Goal: Task Accomplishment & Management: Complete application form

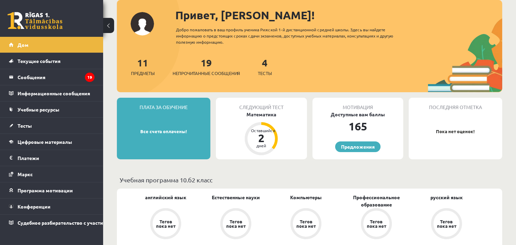
scroll to position [76, 0]
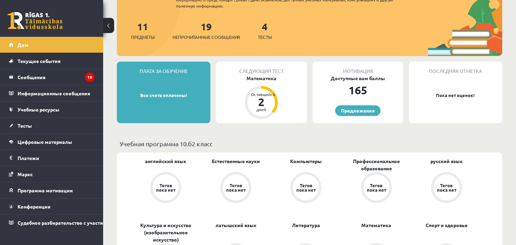
click at [281, 103] on div "Следующий тест Математика Оставшийся 2 дней" at bounding box center [261, 93] width 91 height 62
click at [259, 84] on div "Следующий тест Математика Оставшийся 2 дней" at bounding box center [261, 93] width 91 height 62
click at [210, 35] on font "Непрочитанные сообщения" at bounding box center [205, 37] width 67 height 6
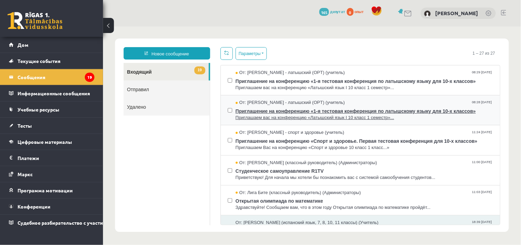
click at [294, 114] on font "Приглашаем вас на конференцию «Латышский язык I 10 класс 1 семестр»..." at bounding box center [314, 116] width 159 height 5
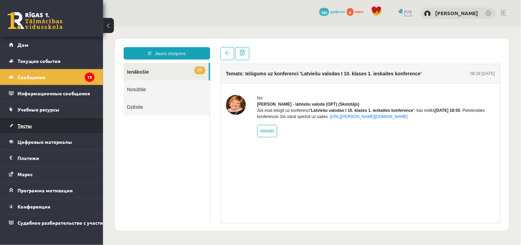
click at [57, 123] on link "Тесты" at bounding box center [52, 126] width 86 height 16
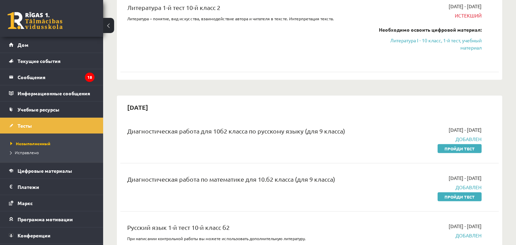
scroll to position [572, 0]
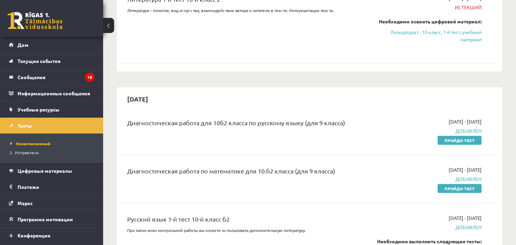
drag, startPoint x: 443, startPoint y: 140, endPoint x: 297, endPoint y: 35, distance: 179.9
click at [443, 140] on link "Пройди тест" at bounding box center [459, 140] width 44 height 9
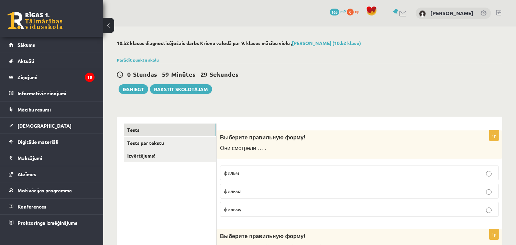
scroll to position [38, 0]
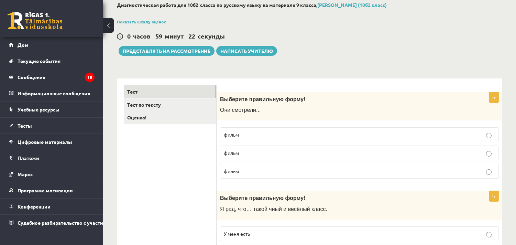
click at [302, 142] on label "фильм" at bounding box center [359, 134] width 279 height 15
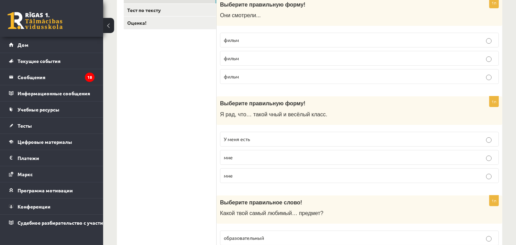
scroll to position [153, 0]
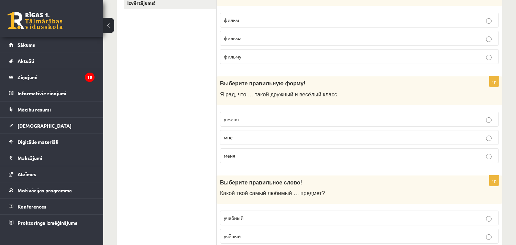
click at [239, 114] on label "у меня" at bounding box center [359, 119] width 279 height 15
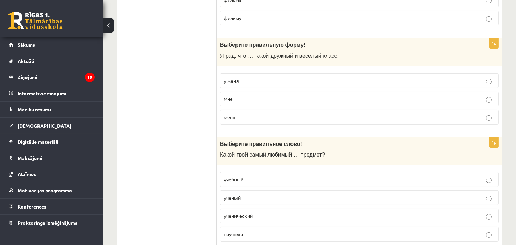
scroll to position [267, 0]
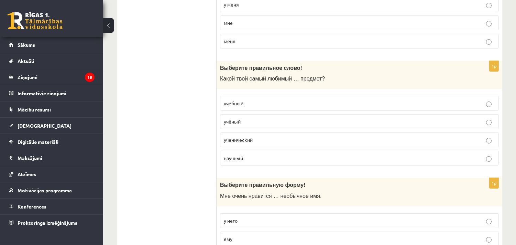
click at [248, 160] on p "научный" at bounding box center [359, 157] width 271 height 7
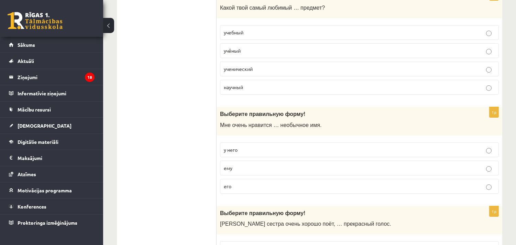
scroll to position [344, 0]
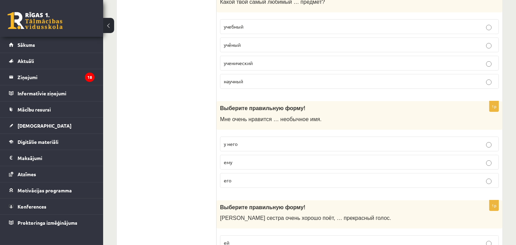
click at [237, 184] on p "его" at bounding box center [359, 180] width 271 height 7
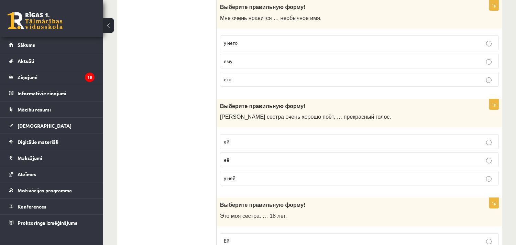
scroll to position [458, 0]
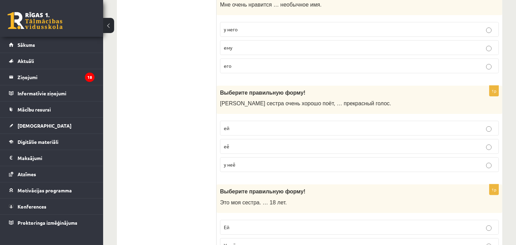
click at [239, 171] on label "у неё" at bounding box center [359, 164] width 279 height 15
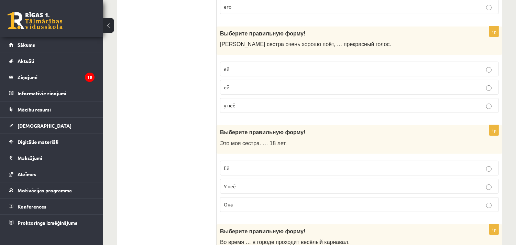
scroll to position [534, 0]
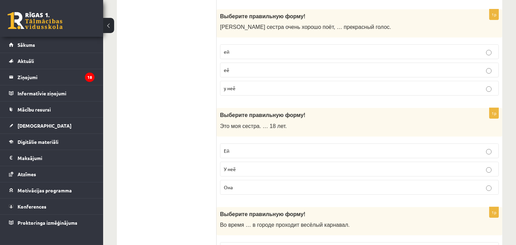
click at [262, 146] on label "Ей" at bounding box center [359, 150] width 279 height 15
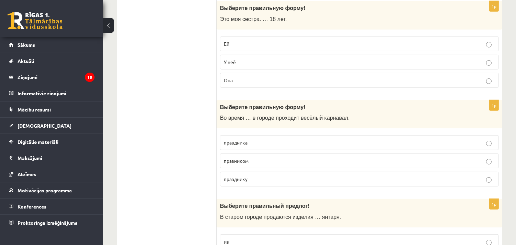
scroll to position [649, 0]
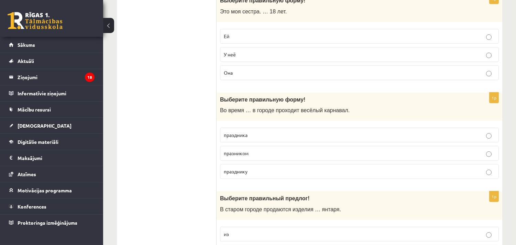
click at [267, 138] on p "праздника" at bounding box center [359, 134] width 271 height 7
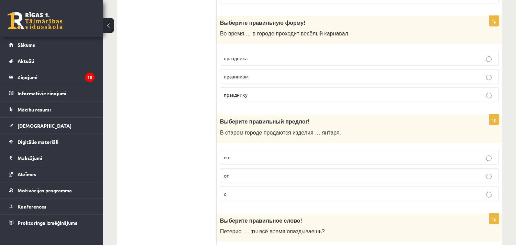
scroll to position [763, 0]
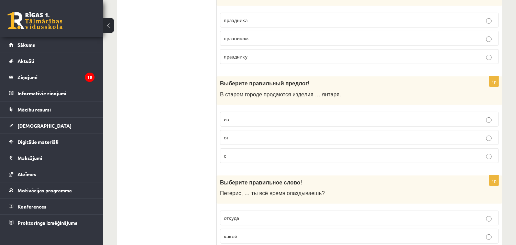
click at [256, 118] on p "из" at bounding box center [359, 118] width 271 height 7
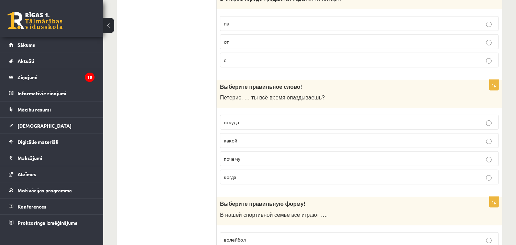
scroll to position [878, 0]
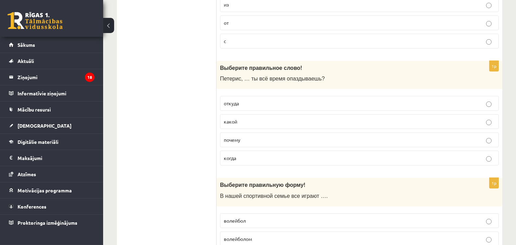
click at [254, 138] on p "почему" at bounding box center [359, 139] width 271 height 7
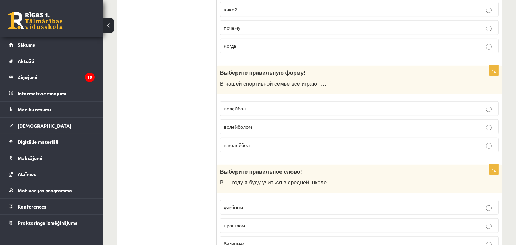
scroll to position [992, 0]
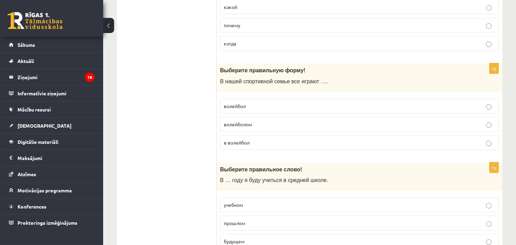
click at [255, 107] on p "волейбол" at bounding box center [359, 105] width 271 height 7
click at [253, 142] on p "в волейбол" at bounding box center [359, 142] width 271 height 7
click at [265, 101] on label "волейбол" at bounding box center [359, 106] width 279 height 15
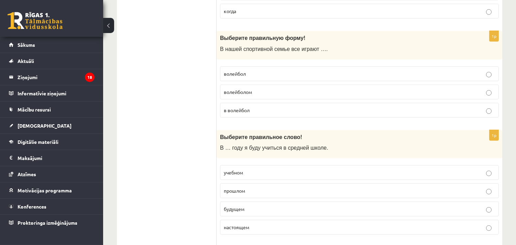
scroll to position [1069, 0]
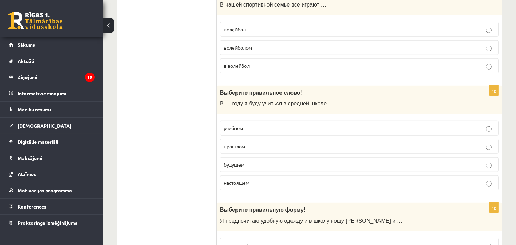
click at [242, 128] on p "учебном" at bounding box center [359, 127] width 271 height 7
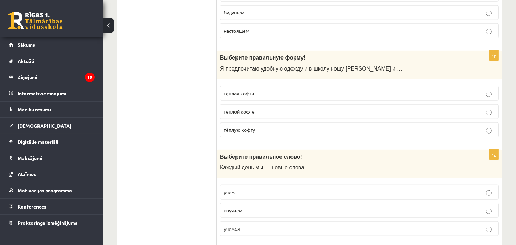
scroll to position [1221, 0]
click at [253, 132] on span "тёплую кофту" at bounding box center [239, 129] width 31 height 6
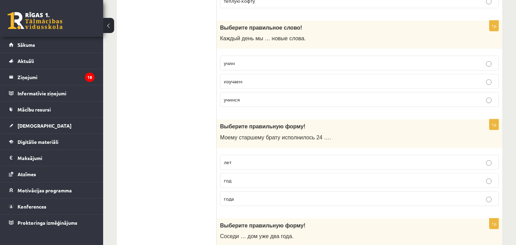
scroll to position [1374, 0]
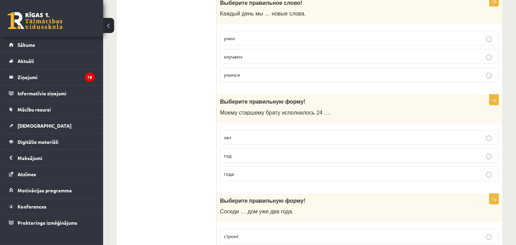
click at [283, 42] on p "учим" at bounding box center [359, 38] width 271 height 7
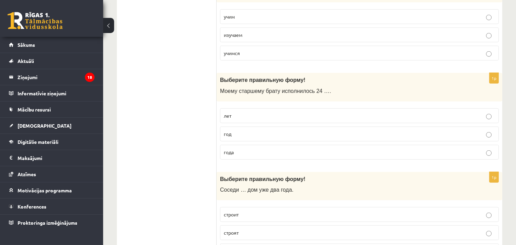
scroll to position [1384, 0]
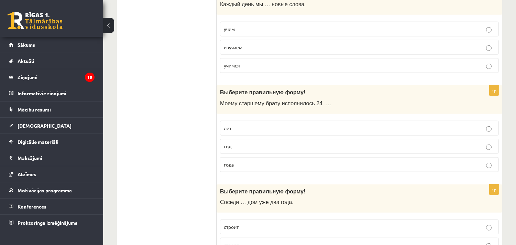
click at [264, 130] on p "лет" at bounding box center [359, 127] width 271 height 7
click at [262, 150] on p "год" at bounding box center [359, 146] width 271 height 7
click at [260, 168] on p "года" at bounding box center [359, 164] width 271 height 7
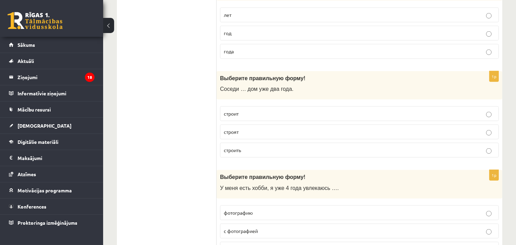
scroll to position [1498, 0]
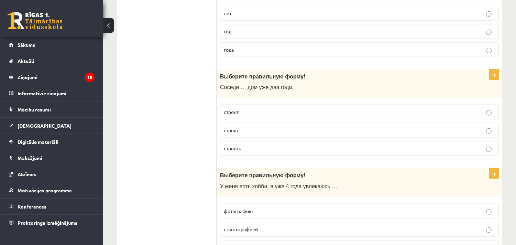
click at [246, 133] on p "строят" at bounding box center [359, 129] width 271 height 7
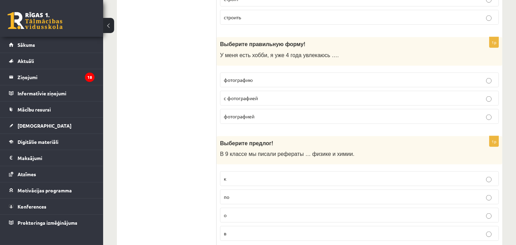
scroll to position [1651, 0]
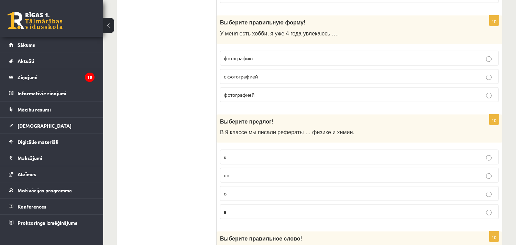
click at [262, 97] on p "фотографией" at bounding box center [359, 94] width 271 height 7
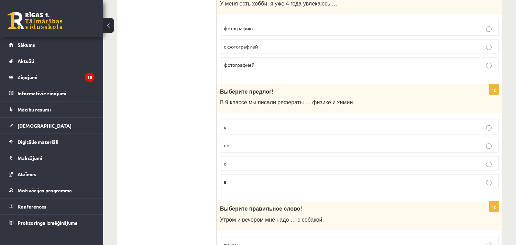
scroll to position [1727, 0]
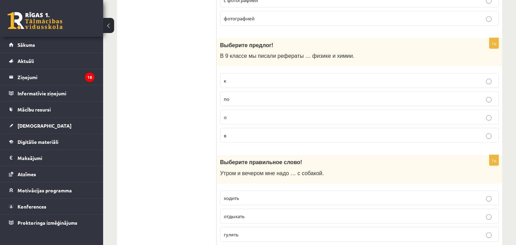
click at [267, 88] on label "к" at bounding box center [359, 80] width 279 height 15
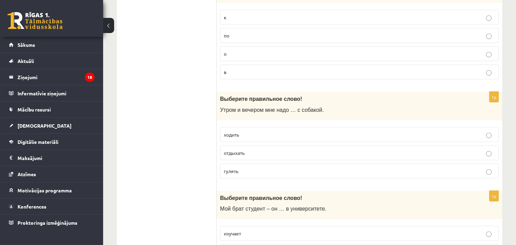
scroll to position [1804, 0]
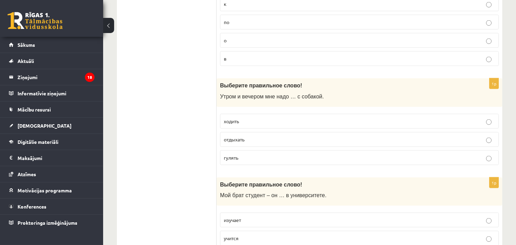
drag, startPoint x: 277, startPoint y: 160, endPoint x: 273, endPoint y: 156, distance: 5.7
click at [273, 156] on label "гулять" at bounding box center [359, 157] width 279 height 15
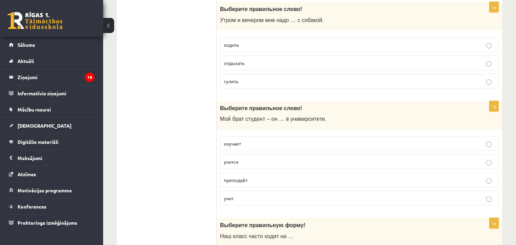
scroll to position [1956, 0]
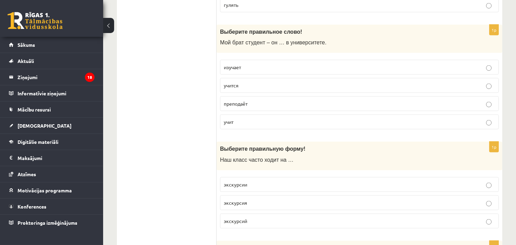
drag, startPoint x: 286, startPoint y: 89, endPoint x: 282, endPoint y: 91, distance: 3.7
click at [284, 89] on p "учится" at bounding box center [359, 85] width 271 height 7
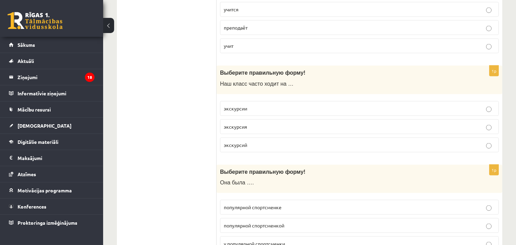
scroll to position [2033, 0]
click at [265, 109] on label "экскурсии" at bounding box center [359, 108] width 279 height 15
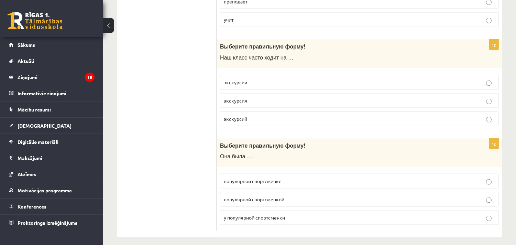
scroll to position [2071, 0]
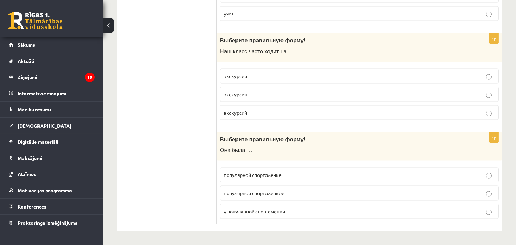
click at [280, 188] on label "популярной спортсменкой" at bounding box center [359, 193] width 279 height 15
click at [306, 192] on p "популярной спортсменкой" at bounding box center [359, 192] width 271 height 7
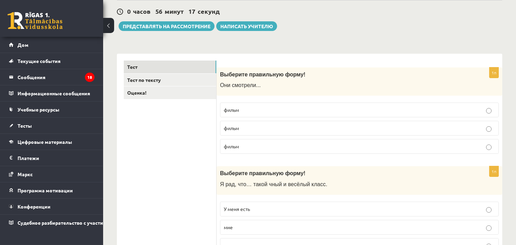
scroll to position [76, 0]
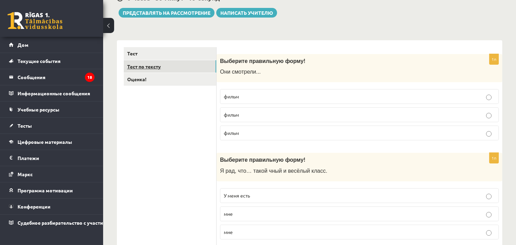
click at [208, 65] on link "Тест по тексту" at bounding box center [170, 66] width 92 height 13
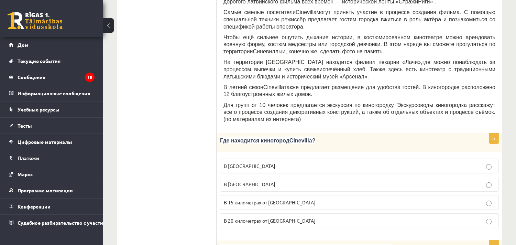
scroll to position [261, 0]
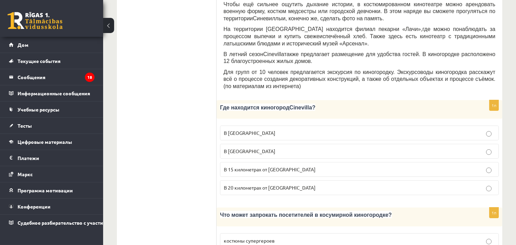
drag, startPoint x: 194, startPoint y: 41, endPoint x: 275, endPoint y: 22, distance: 83.1
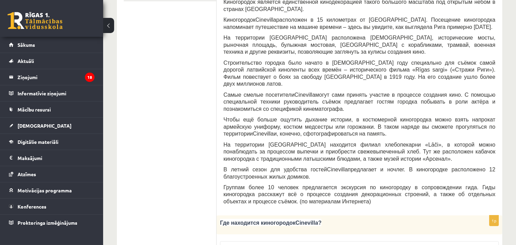
scroll to position [223, 0]
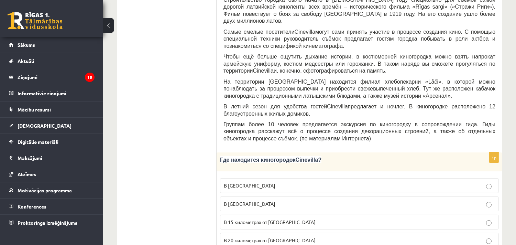
drag, startPoint x: 264, startPoint y: 207, endPoint x: 265, endPoint y: 203, distance: 4.2
click at [264, 219] on span "В 15 километрах от Тукумса" at bounding box center [270, 222] width 92 height 6
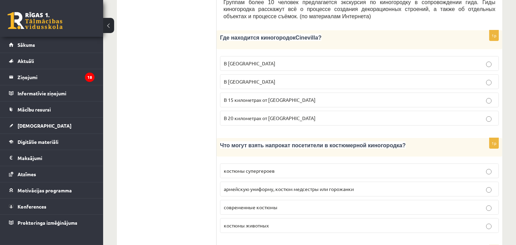
scroll to position [420, 0]
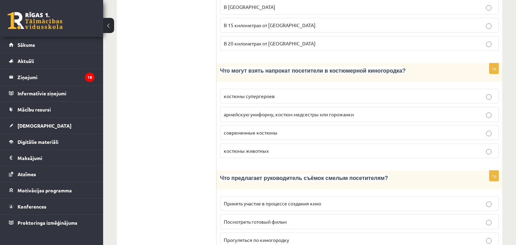
click at [302, 111] on p "армейскую униформу, костюм медсестры или горожанки" at bounding box center [359, 114] width 271 height 7
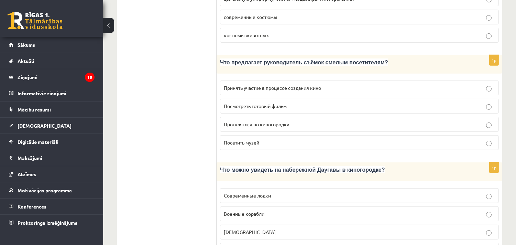
scroll to position [572, 0]
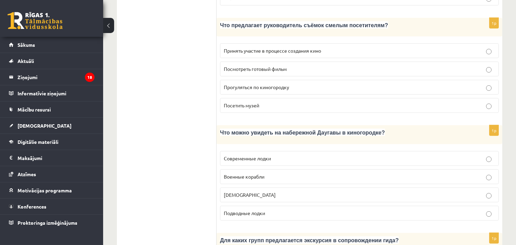
click at [277, 187] on label "Кораблики" at bounding box center [359, 194] width 279 height 15
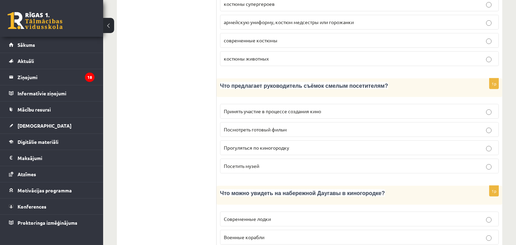
scroll to position [534, 0]
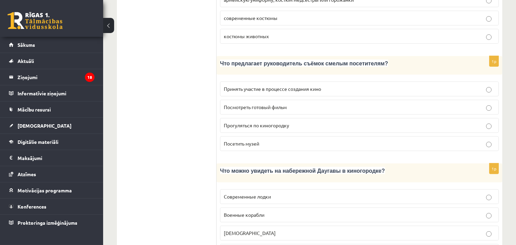
click at [368, 103] on p "Посмотреть готовый фильм" at bounding box center [359, 106] width 271 height 7
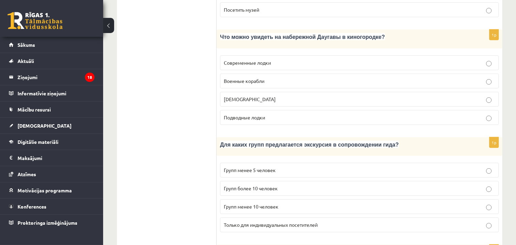
scroll to position [687, 0]
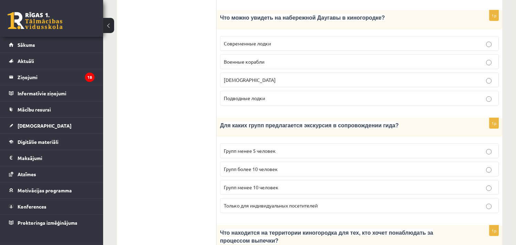
click at [321, 165] on p "Групп более 10 человек" at bounding box center [359, 168] width 271 height 7
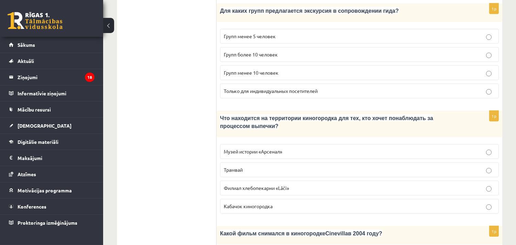
click at [317, 184] on p "Филиал хлебопекарни «Lāči»" at bounding box center [359, 187] width 271 height 7
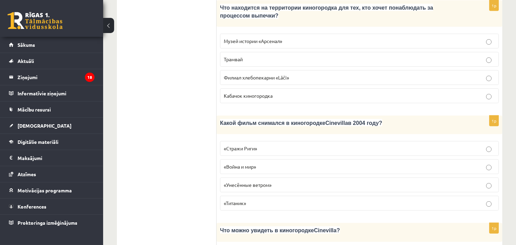
scroll to position [916, 0]
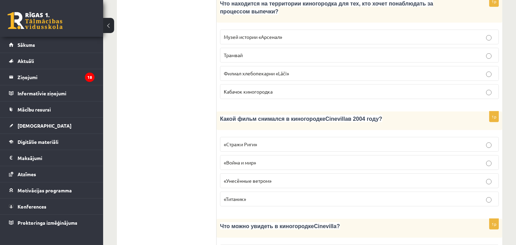
click at [298, 137] on label "«Стражи Риги»" at bounding box center [359, 144] width 279 height 15
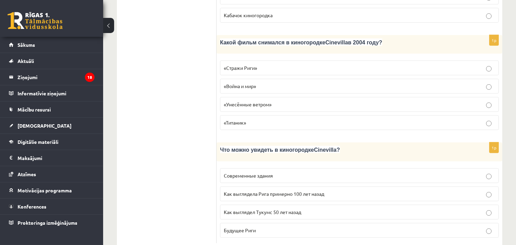
click at [295, 190] on span "Как выглядела Рига примерно 100 лет назад" at bounding box center [274, 193] width 100 height 6
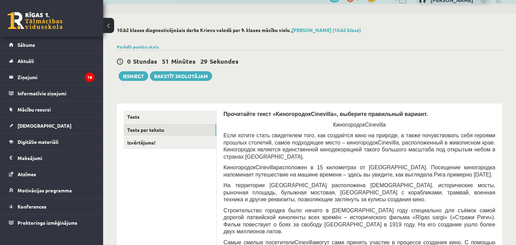
scroll to position [0, 0]
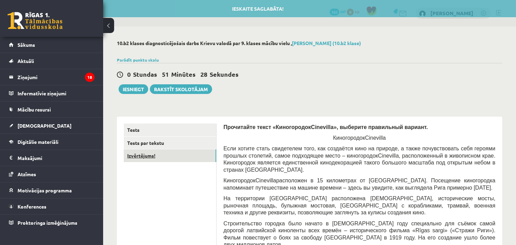
click at [132, 150] on link "Izvērtējums!" at bounding box center [170, 155] width 92 height 13
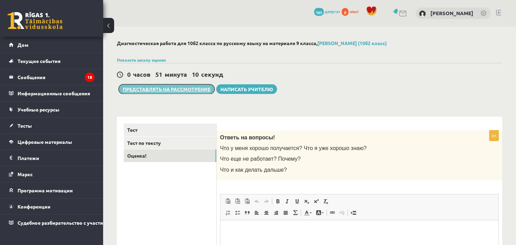
click at [188, 85] on button "Представлять на рассмотрение" at bounding box center [167, 89] width 96 height 10
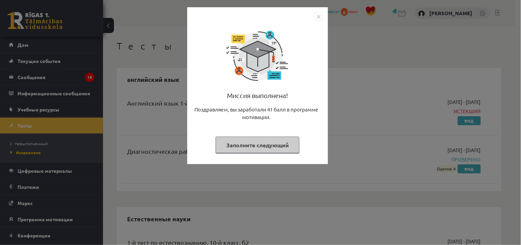
click at [253, 149] on button "Заполните следующий" at bounding box center [258, 144] width 84 height 17
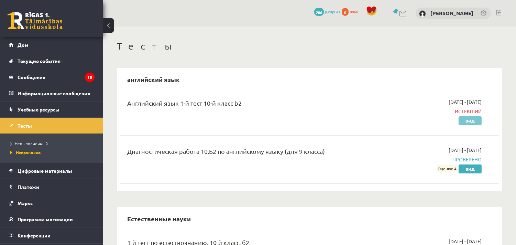
click at [464, 121] on link "Вид" at bounding box center [469, 120] width 23 height 9
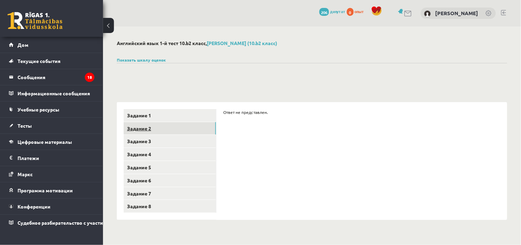
click at [197, 126] on link "Задание 2" at bounding box center [170, 128] width 92 height 13
click at [194, 142] on link "Задание 3" at bounding box center [170, 141] width 92 height 13
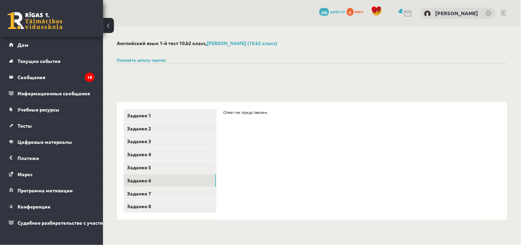
click at [108, 27] on button at bounding box center [108, 25] width 11 height 15
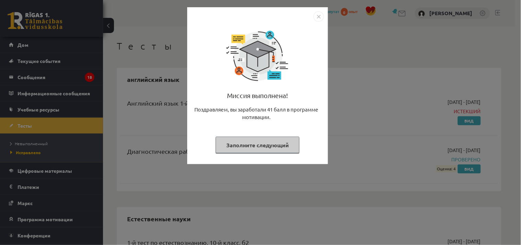
click at [271, 140] on button "Заполните следующий" at bounding box center [258, 144] width 84 height 17
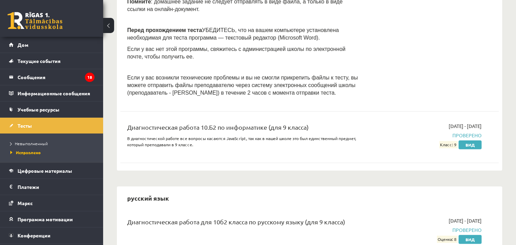
scroll to position [534, 0]
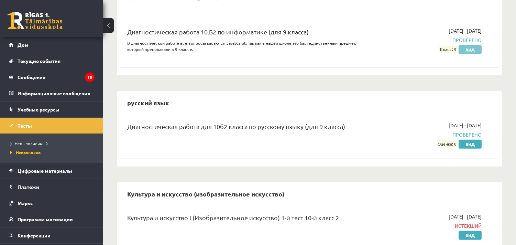
click at [473, 46] on link "Вид" at bounding box center [469, 49] width 23 height 9
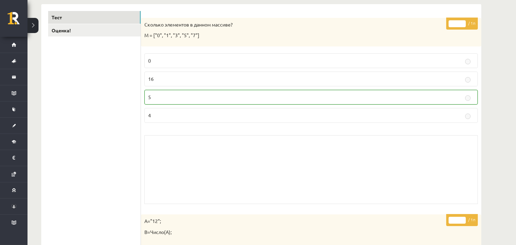
scroll to position [114, 0]
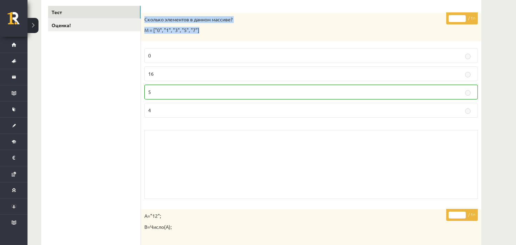
drag, startPoint x: 148, startPoint y: 19, endPoint x: 210, endPoint y: 30, distance: 62.8
click at [210, 30] on div "Сколько элементов в данном массиве? М = ["0", "1", "3", "5", "7"]" at bounding box center [311, 27] width 340 height 29
copy div "Сколько элементов в данном массиве? М = ["0", "1", "3", "5", "7"]"
click at [183, 90] on p "5" at bounding box center [311, 91] width 326 height 7
click at [208, 87] on label "5" at bounding box center [310, 92] width 333 height 15
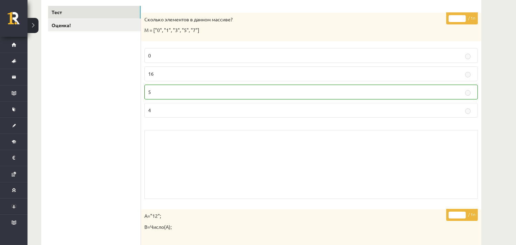
drag, startPoint x: 448, startPoint y: 90, endPoint x: 423, endPoint y: 90, distance: 25.1
click at [430, 90] on p "5" at bounding box center [311, 91] width 326 height 7
drag, startPoint x: 423, startPoint y: 90, endPoint x: 382, endPoint y: 88, distance: 40.9
click at [392, 89] on p "5" at bounding box center [311, 91] width 326 height 7
click at [378, 88] on p "5" at bounding box center [311, 91] width 326 height 7
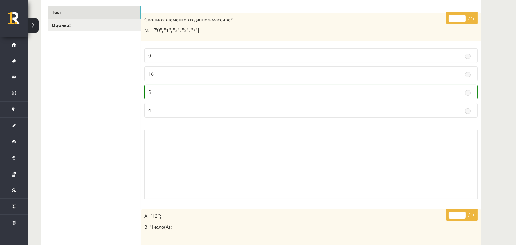
scroll to position [0, 0]
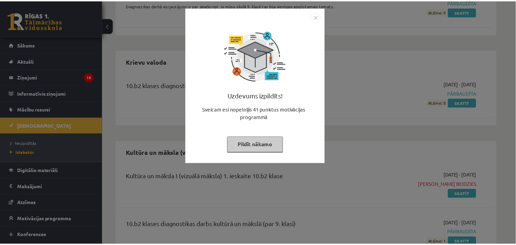
scroll to position [557, 0]
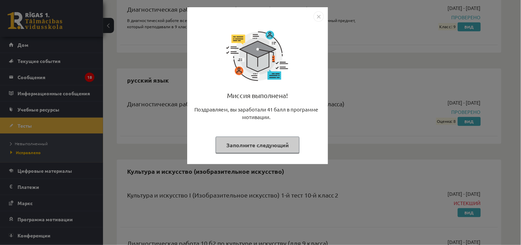
click at [270, 136] on button "Заполните следующий" at bounding box center [258, 144] width 84 height 17
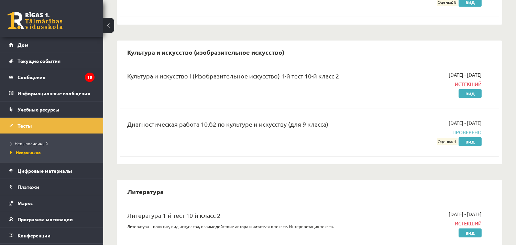
scroll to position [748, 0]
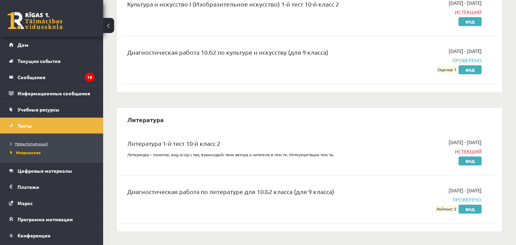
click at [73, 142] on link "Невыполненный" at bounding box center [53, 143] width 86 height 6
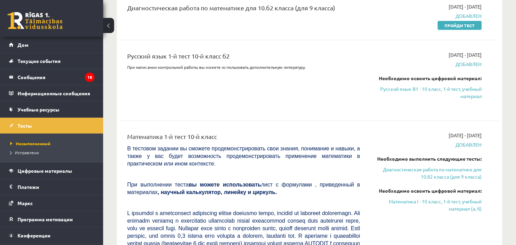
scroll to position [649, 0]
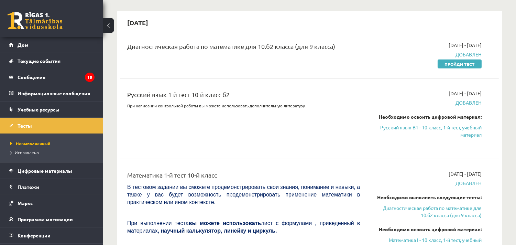
click at [473, 104] on font "Добавлен" at bounding box center [468, 102] width 26 height 6
click at [475, 59] on div "[DATE] - [DATE] Добавлен Пройди тест" at bounding box center [426, 55] width 122 height 26
drag, startPoint x: 473, startPoint y: 60, endPoint x: 295, endPoint y: 38, distance: 179.7
click at [473, 60] on link "Пройди тест" at bounding box center [459, 63] width 44 height 9
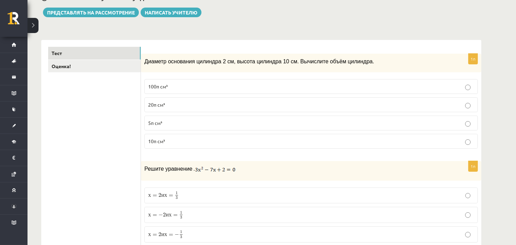
scroll to position [76, 0]
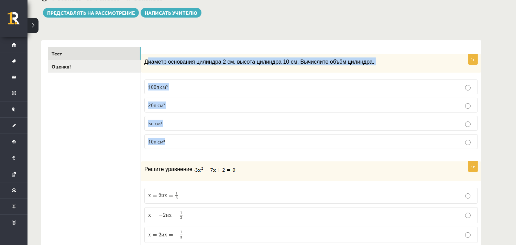
drag, startPoint x: 168, startPoint y: 62, endPoint x: 376, endPoint y: 149, distance: 226.1
click at [376, 149] on div "1п Диаметр основания цилиндра 2 см, высота цилиндра 10 см. Вычислите объём цили…" at bounding box center [311, 104] width 340 height 101
click at [376, 148] on label "10π см³" at bounding box center [310, 141] width 333 height 15
drag, startPoint x: 142, startPoint y: 60, endPoint x: 390, endPoint y: 145, distance: 262.5
click at [390, 145] on div "1п Диаметр основания цилиндра 2 см, высота цилиндра 10 см. Вычислите объём цили…" at bounding box center [311, 104] width 340 height 101
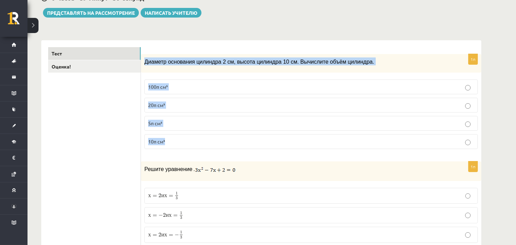
copy div "Диаметр основания цилиндра 2 см, высота цилиндра 10 см. Вычислите объём цилиндр…"
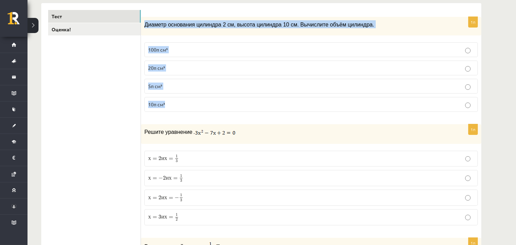
scroll to position [153, 0]
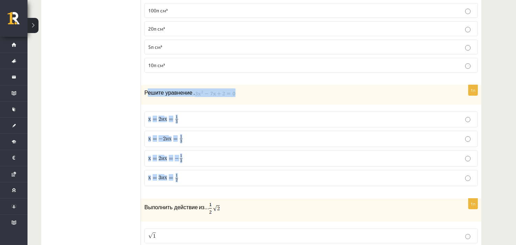
drag, startPoint x: 147, startPoint y: 90, endPoint x: 254, endPoint y: 178, distance: 137.9
click at [254, 178] on div "1п Решите уравнение . х = 2 и х = 1 3 x = 2 un x = 1 3 х = − 2 и х = 1 3 x = − …" at bounding box center [311, 138] width 340 height 106
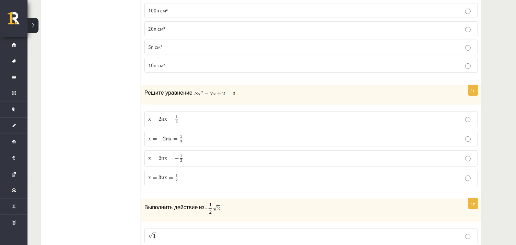
drag, startPoint x: 82, startPoint y: 128, endPoint x: 111, endPoint y: 99, distance: 41.3
drag, startPoint x: 111, startPoint y: 99, endPoint x: 120, endPoint y: 95, distance: 9.2
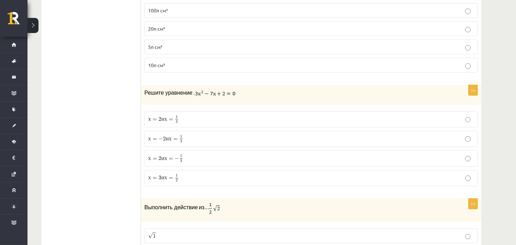
drag, startPoint x: 84, startPoint y: 96, endPoint x: 88, endPoint y: 97, distance: 4.3
drag, startPoint x: 102, startPoint y: 126, endPoint x: 110, endPoint y: 126, distance: 8.3
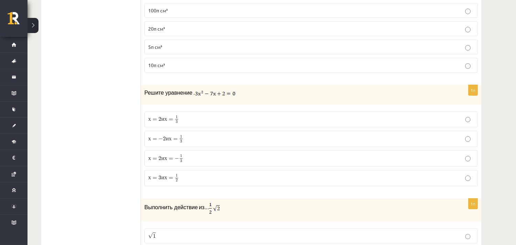
click at [146, 94] on font "Решите уравнение" at bounding box center [168, 93] width 48 height 6
click at [141, 94] on div "Решите уравнение ." at bounding box center [311, 94] width 340 height 19
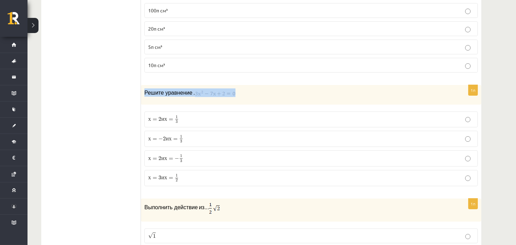
click at [141, 94] on div "Решите уравнение ." at bounding box center [311, 94] width 340 height 19
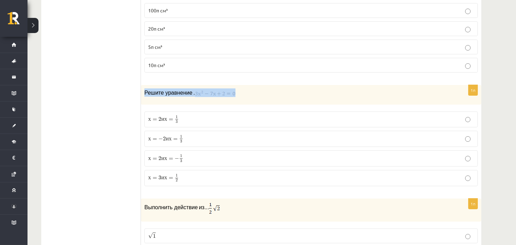
click at [141, 94] on div "Решите уравнение ." at bounding box center [311, 94] width 340 height 19
drag, startPoint x: 141, startPoint y: 94, endPoint x: 160, endPoint y: 97, distance: 19.8
click at [145, 95] on div "Решите уравнение ." at bounding box center [311, 94] width 340 height 19
drag, startPoint x: 198, startPoint y: 105, endPoint x: 256, endPoint y: 105, distance: 58.1
click at [293, 95] on p "Решите уравнение ." at bounding box center [293, 92] width 299 height 8
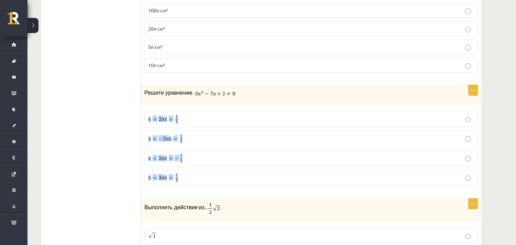
drag, startPoint x: 244, startPoint y: 94, endPoint x: 71, endPoint y: 140, distance: 179.5
click at [144, 172] on div "1п Решите уравнение . х = 2 и х = 1 3 x = 2 un x = 1 3 х = − 2 и х = 1 3 x = − …" at bounding box center [311, 138] width 340 height 106
drag, startPoint x: 61, startPoint y: 136, endPoint x: 93, endPoint y: 97, distance: 50.8
drag, startPoint x: 143, startPoint y: 93, endPoint x: 186, endPoint y: 172, distance: 89.9
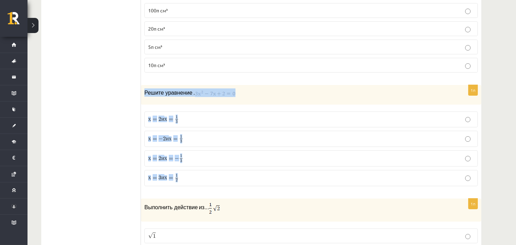
click at [186, 172] on div "1п Решите уравнение . х = 2 и х = 1 3 x = 2 un x = 1 3 х = − 2 и х = 1 3 x = − …" at bounding box center [311, 138] width 340 height 106
copy div "Решите уравнение . х = 2 и х = 1 3 x = 2 un x = 1 3 х = − 2 и х = 1 3 x = − 2 u…"
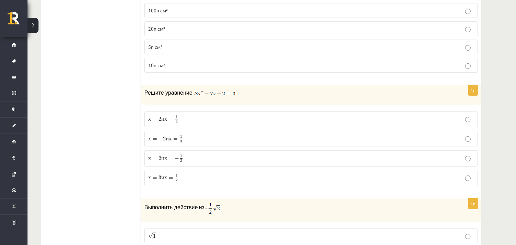
drag, startPoint x: 58, startPoint y: 138, endPoint x: 135, endPoint y: 148, distance: 77.7
drag, startPoint x: 206, startPoint y: 173, endPoint x: 205, endPoint y: 177, distance: 3.5
click at [205, 176] on p "х = 3 и х = 1 2 x = 3 un x = 1 2" at bounding box center [311, 178] width 326 height 9
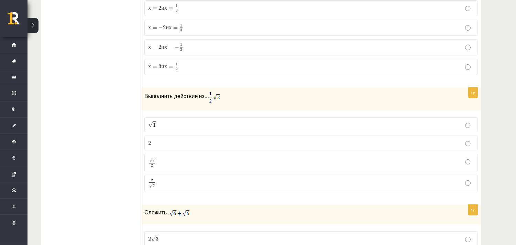
scroll to position [305, 0]
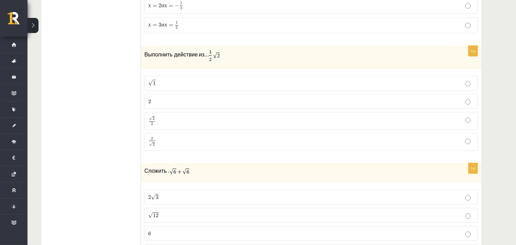
click at [211, 105] on label "2 2" at bounding box center [310, 101] width 333 height 15
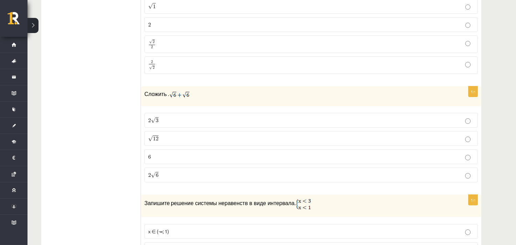
click at [211, 132] on label "√ 12 12" at bounding box center [310, 138] width 333 height 15
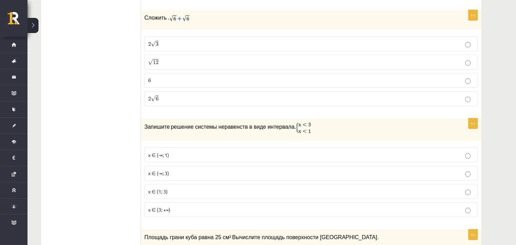
drag, startPoint x: 210, startPoint y: 157, endPoint x: 210, endPoint y: 164, distance: 6.9
click at [210, 158] on p "х ∈ (-∞; 1)" at bounding box center [311, 154] width 326 height 7
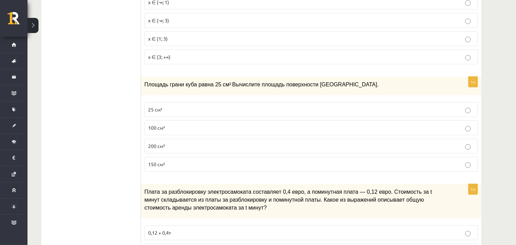
click at [211, 169] on label "150 см²" at bounding box center [310, 164] width 333 height 15
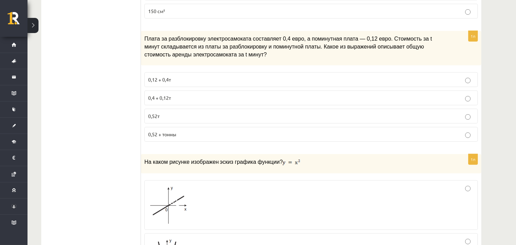
click at [233, 109] on fieldset "0,12 + 0,4т 0,4 + 0,12т 0,52т 0,52 + тонны" at bounding box center [310, 106] width 333 height 75
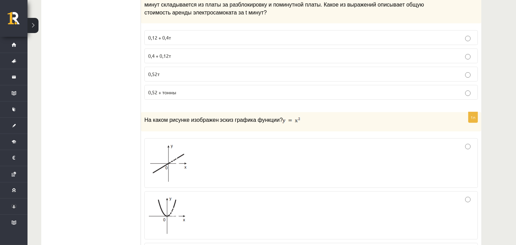
scroll to position [840, 0]
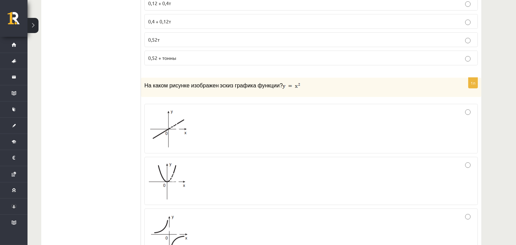
click at [252, 20] on p "0,4 + 0,12т" at bounding box center [311, 21] width 326 height 7
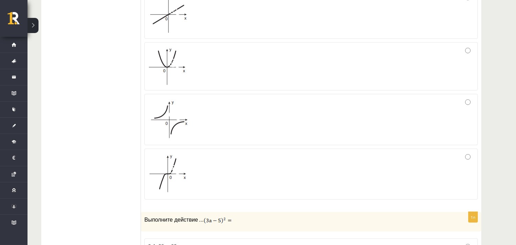
click at [239, 118] on div at bounding box center [311, 120] width 326 height 44
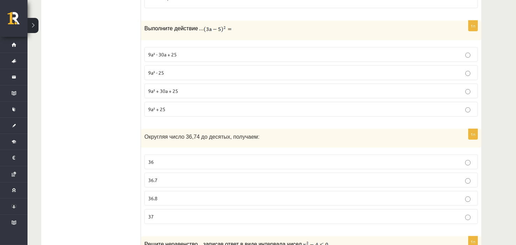
drag, startPoint x: 274, startPoint y: 77, endPoint x: 270, endPoint y: 80, distance: 5.4
click at [274, 76] on p "9а² - 25" at bounding box center [311, 72] width 326 height 7
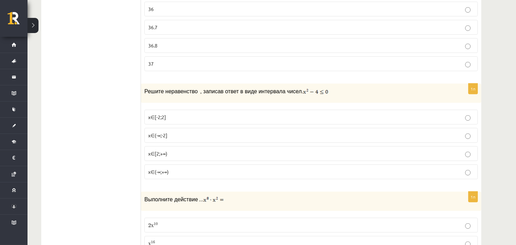
drag, startPoint x: 281, startPoint y: 47, endPoint x: 257, endPoint y: 83, distance: 43.5
click at [272, 56] on fieldset "36 36.7 36.8 37" at bounding box center [310, 35] width 333 height 75
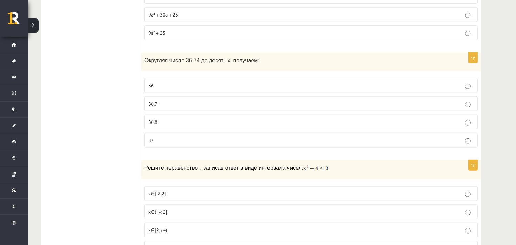
click at [451, 96] on fieldset "36 36.7 36.8 37" at bounding box center [310, 112] width 333 height 75
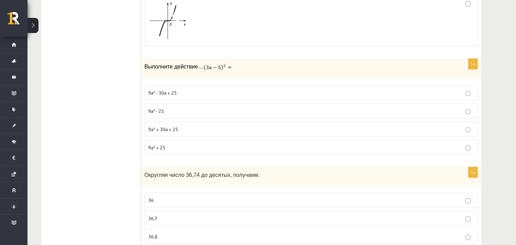
scroll to position [1183, 0]
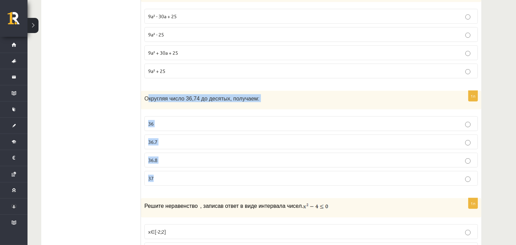
drag, startPoint x: 146, startPoint y: 99, endPoint x: 266, endPoint y: 170, distance: 139.6
click at [266, 170] on div "1п Округляя число 36,74 до десятых, получаем: 36 36.7 36.8 37" at bounding box center [311, 141] width 340 height 101
copy div "кругляя число 36,74 до десятых, получаем: 36 36.7 36.8 37"
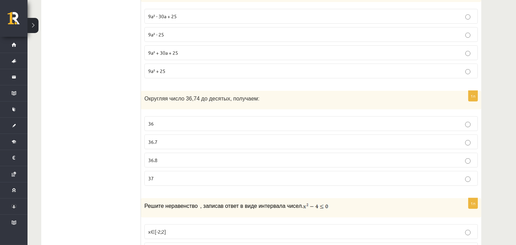
drag, startPoint x: 79, startPoint y: 142, endPoint x: 186, endPoint y: 161, distance: 109.0
click at [186, 145] on p "36.7" at bounding box center [311, 141] width 326 height 7
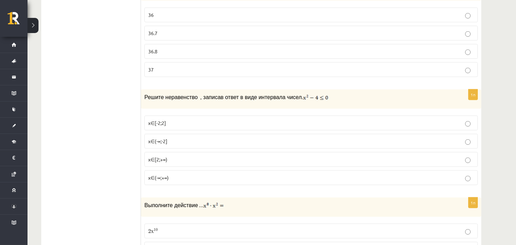
scroll to position [1298, 0]
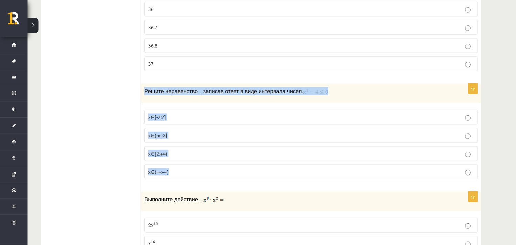
drag, startPoint x: 237, startPoint y: 93, endPoint x: 345, endPoint y: 185, distance: 140.9
click at [345, 185] on div "1п Решите неравенство , записав ответ в виде интервала чисел. x∈[-2;2] x∈(-∞;-2…" at bounding box center [311, 133] width 340 height 101
copy div "Решите неравенство , записав ответ в виде интервала чисел. x∈[-2;2] x∈(-∞;-2] х…"
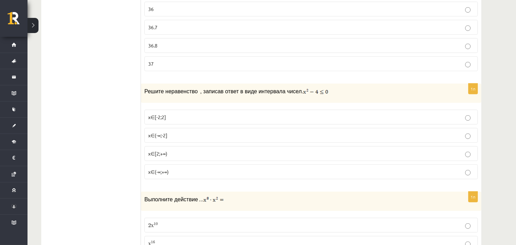
drag, startPoint x: 148, startPoint y: 147, endPoint x: 156, endPoint y: 148, distance: 8.0
click at [155, 148] on label "х∈[2;+∞)" at bounding box center [310, 153] width 333 height 15
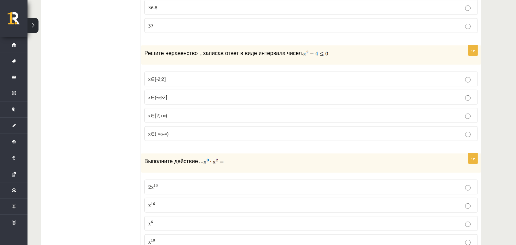
click at [443, 94] on p "x∈(-∞;-2]" at bounding box center [311, 96] width 326 height 7
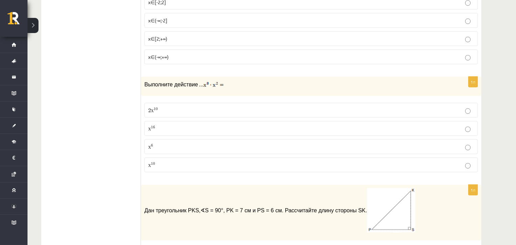
click at [332, 132] on p "х 16 x 16" at bounding box center [311, 128] width 326 height 7
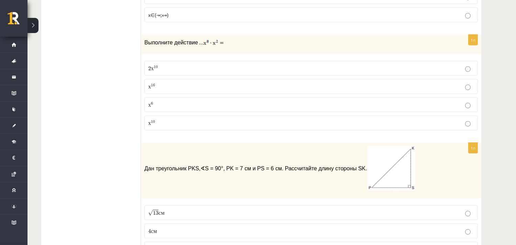
scroll to position [1527, 0]
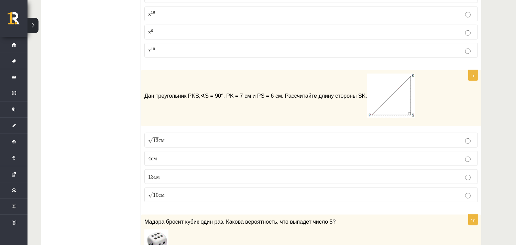
drag, startPoint x: 138, startPoint y: 94, endPoint x: 283, endPoint y: 98, distance: 145.4
drag, startPoint x: 54, startPoint y: 154, endPoint x: 89, endPoint y: 154, distance: 35.0
drag, startPoint x: 239, startPoint y: 156, endPoint x: 252, endPoint y: 160, distance: 13.4
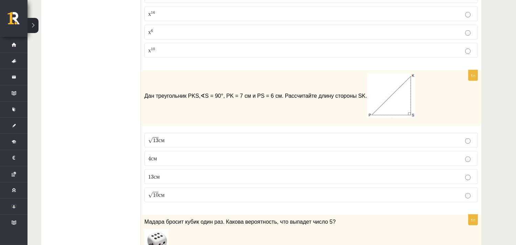
click at [247, 158] on p "4 с м 4 c m" at bounding box center [311, 158] width 326 height 7
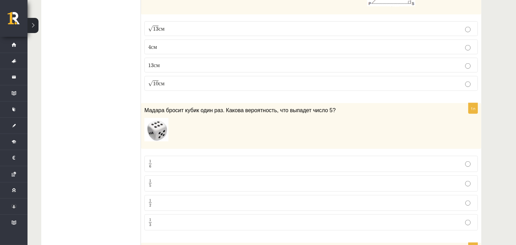
scroll to position [1718, 0]
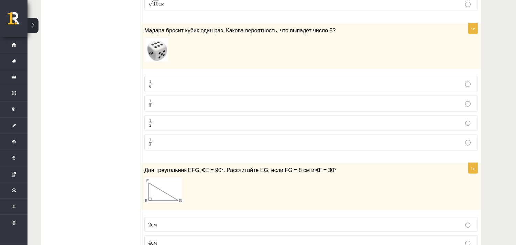
click at [220, 108] on p "1 5 1 5" at bounding box center [311, 103] width 326 height 9
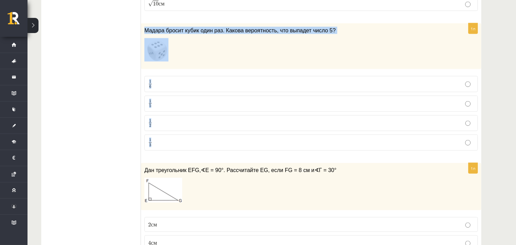
drag, startPoint x: 145, startPoint y: 32, endPoint x: 379, endPoint y: 157, distance: 265.5
click at [379, 156] on div "1п Мадара бросит кубик один раз. Какова вероятность, что выпадет число 5? 1 6 1…" at bounding box center [311, 89] width 340 height 133
copy div "Мадара бросит кубик один раз. Какова вероятность, что выпадет число 5? 1 6 1 6 …"
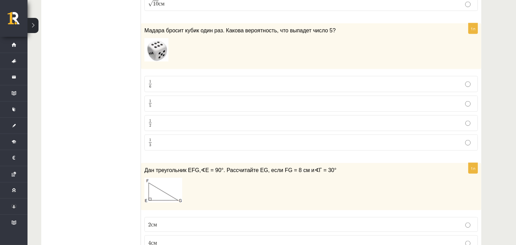
click at [87, 165] on ul "Тест Оценка!" at bounding box center [94, 245] width 93 height 3680
click at [188, 88] on p "1 6 1 6" at bounding box center [311, 84] width 326 height 9
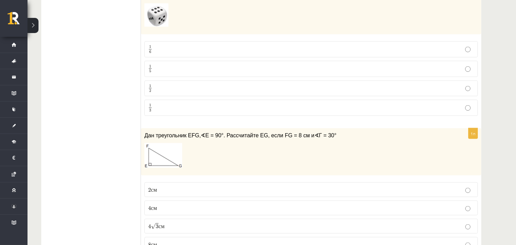
scroll to position [1794, 0]
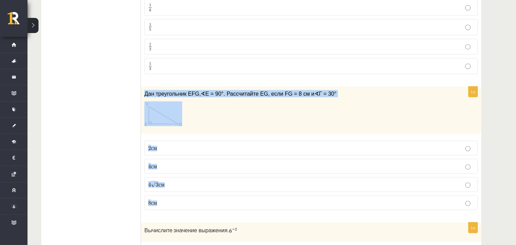
drag, startPoint x: 145, startPoint y: 94, endPoint x: 345, endPoint y: 205, distance: 229.6
click at [345, 209] on div "1п Дан треугольник EFG, ∢ E = 90°. Рассчитайте EG, если FG = 8 см и ∢ Г = 30° 2…" at bounding box center [311, 151] width 340 height 129
copy div "Дан треугольник EFG, ∢ E = 90°. Рассчитайте EG, если FG = 8 см и ∢ Г = 30° 2 с …"
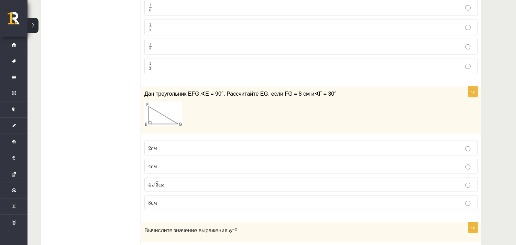
drag, startPoint x: 91, startPoint y: 136, endPoint x: 120, endPoint y: 160, distance: 37.1
click at [92, 140] on ul "Тест Оценка!" at bounding box center [94, 169] width 93 height 3680
click at [174, 167] on p "4 с м 4 c m" at bounding box center [311, 166] width 326 height 7
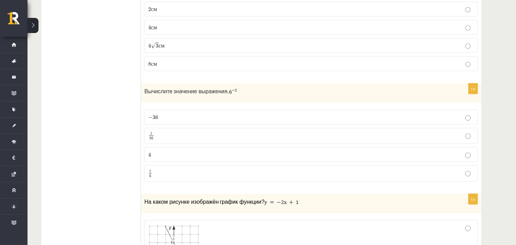
scroll to position [1947, 0]
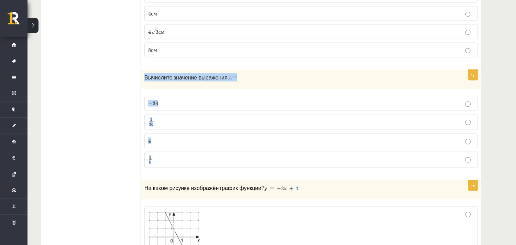
drag, startPoint x: 190, startPoint y: 76, endPoint x: 256, endPoint y: 159, distance: 106.5
click at [256, 159] on div "1п Вычислите значение выражения. − 36 − 36 1 36 1 36 4 4 1 6 1 6" at bounding box center [311, 122] width 340 height 104
copy div "Вычислите значение выражения. − 36 − 36 1 36 1 36 4 4 1 6"
click at [211, 156] on label "1 6 1 6" at bounding box center [310, 160] width 333 height 16
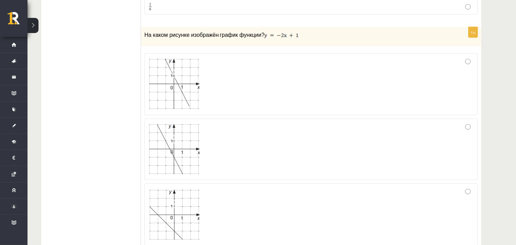
scroll to position [2138, 0]
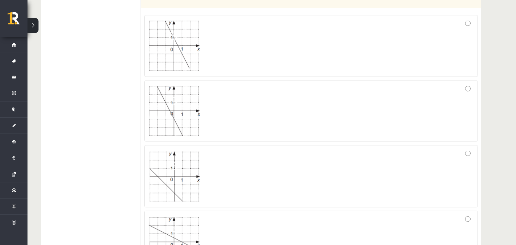
drag, startPoint x: 240, startPoint y: 32, endPoint x: 254, endPoint y: 120, distance: 89.5
click at [240, 32] on div at bounding box center [311, 46] width 326 height 54
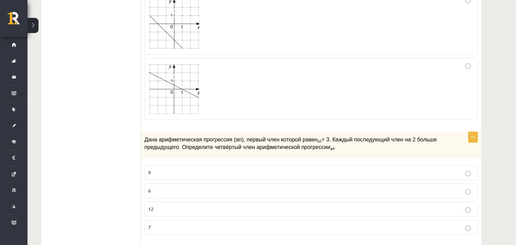
scroll to position [2405, 0]
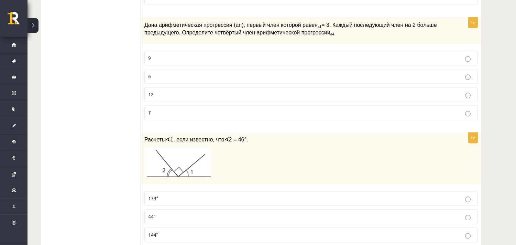
drag, startPoint x: 255, startPoint y: 130, endPoint x: 250, endPoint y: 132, distance: 5.2
drag, startPoint x: 250, startPoint y: 132, endPoint x: 325, endPoint y: 119, distance: 75.8
drag, startPoint x: 85, startPoint y: 79, endPoint x: 118, endPoint y: 42, distance: 49.9
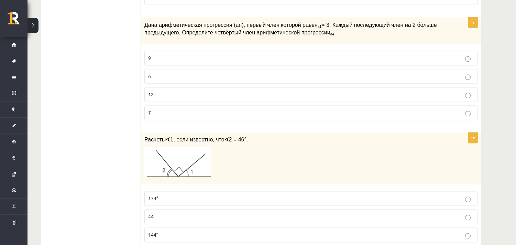
click at [150, 26] on font "Дана арифметическая прогрессия (an), первый член которой равен" at bounding box center [230, 25] width 173 height 6
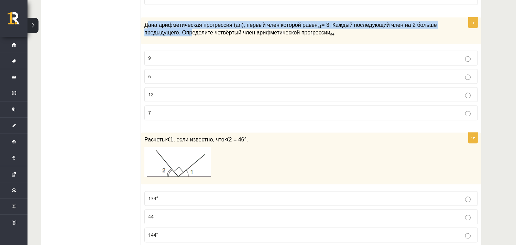
drag, startPoint x: 147, startPoint y: 26, endPoint x: 185, endPoint y: 32, distance: 38.6
click at [185, 32] on span "Дана арифметическая прогрессия (an), первый член которой равен a1 = 3. Каждый п…" at bounding box center [290, 29] width 292 height 14
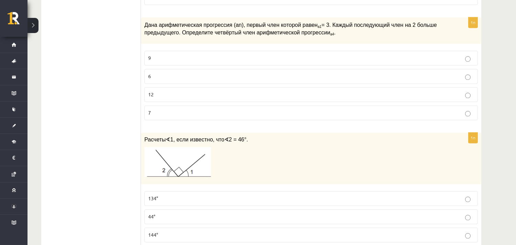
click at [144, 27] on font "Дана арифметическая прогрессия (an), первый член которой равен" at bounding box center [230, 25] width 173 height 6
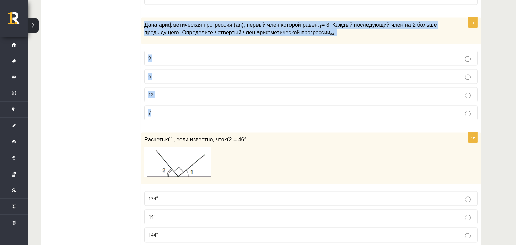
drag, startPoint x: 142, startPoint y: 25, endPoint x: 210, endPoint y: 116, distance: 113.7
click at [210, 116] on div "1п Дана арифметическая прогрессия (an), первый член которой равен a1 = 3. Кажды…" at bounding box center [311, 71] width 340 height 108
copy div "Дана арифметическая прогрессия (an), первый член которой равен a1 = 3. Каждый п…"
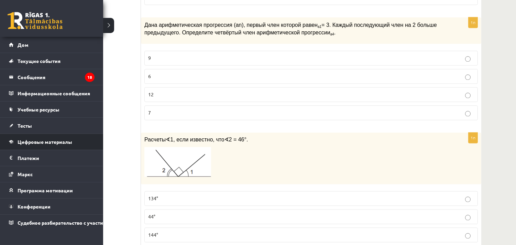
click at [98, 143] on li "Цифровые материалы Программа Часто задаваемые вопросы" at bounding box center [51, 141] width 103 height 16
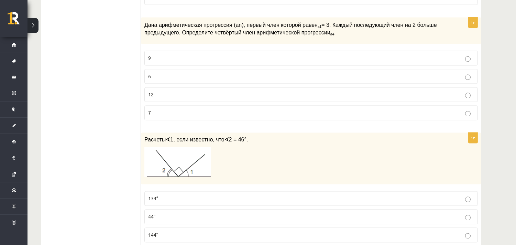
drag, startPoint x: 193, startPoint y: 78, endPoint x: 193, endPoint y: 82, distance: 4.1
click at [193, 82] on label "6" at bounding box center [310, 76] width 333 height 15
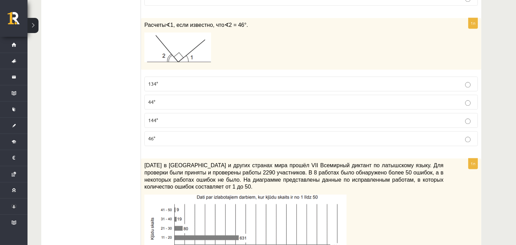
click at [192, 141] on p "46°" at bounding box center [311, 138] width 326 height 7
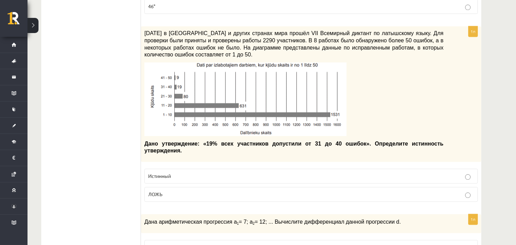
scroll to position [2672, 0]
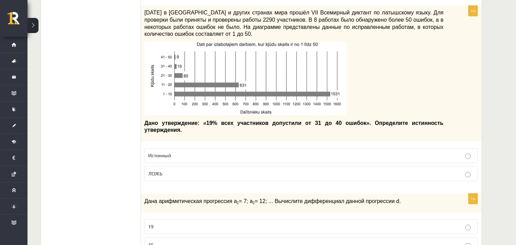
click at [183, 157] on label "Истинный" at bounding box center [310, 155] width 333 height 15
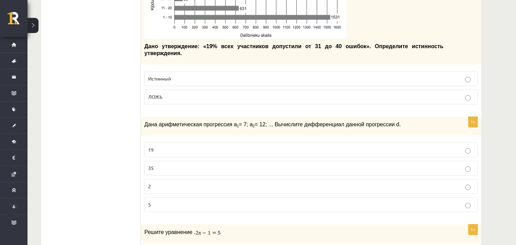
click at [186, 150] on label "19" at bounding box center [310, 149] width 333 height 15
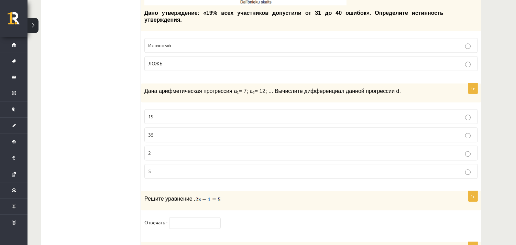
scroll to position [2901, 0]
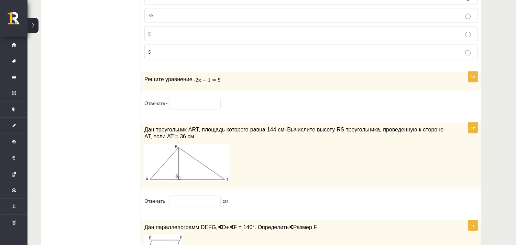
drag, startPoint x: 163, startPoint y: 76, endPoint x: 226, endPoint y: 76, distance: 62.5
click at [260, 75] on p "Решите уравнение ." at bounding box center [293, 79] width 299 height 8
drag, startPoint x: 200, startPoint y: 76, endPoint x: 142, endPoint y: 76, distance: 57.4
click at [142, 76] on div "Решите уравнение ." at bounding box center [311, 80] width 340 height 19
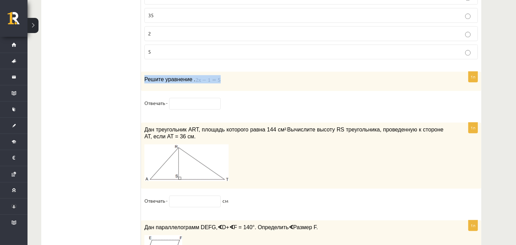
click at [239, 75] on p "Решите уравнение ." at bounding box center [293, 79] width 299 height 8
drag, startPoint x: 227, startPoint y: 74, endPoint x: 194, endPoint y: 72, distance: 32.3
click at [194, 75] on p "Решите уравнение ." at bounding box center [293, 79] width 299 height 8
click at [189, 100] on input "text" at bounding box center [195, 104] width 52 height 12
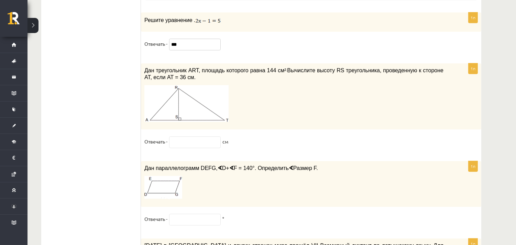
scroll to position [2978, 0]
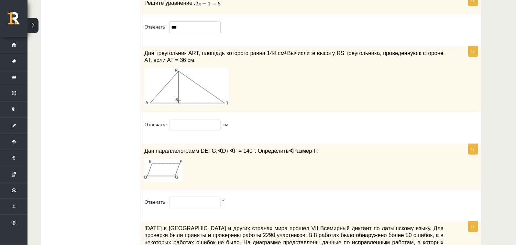
type input "***"
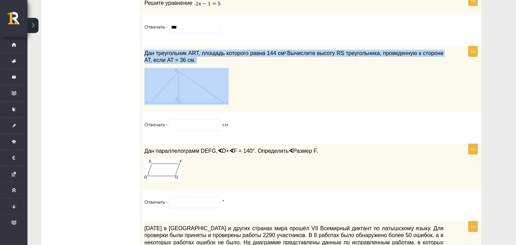
drag, startPoint x: 145, startPoint y: 47, endPoint x: 437, endPoint y: 89, distance: 295.1
click at [437, 89] on div "Дан треугольник ART, площадь которого равна 144 см² . Вычислите высоту RS треуг…" at bounding box center [311, 79] width 340 height 66
copy div "Дан треугольник ART, площадь которого равна 144 см² . Вычислите высоту RS треуг…"
click at [200, 121] on input "text" at bounding box center [195, 125] width 52 height 12
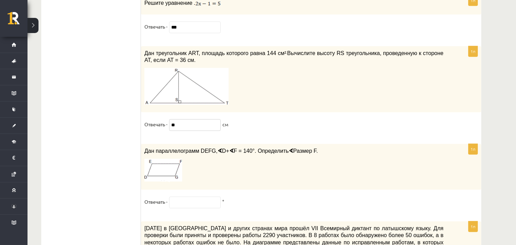
type input "*"
type input "******"
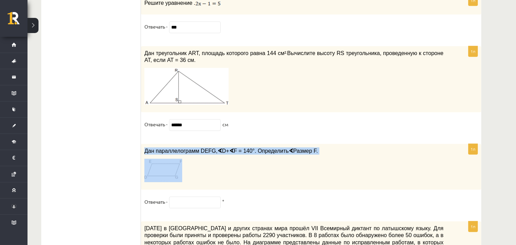
drag, startPoint x: 146, startPoint y: 146, endPoint x: 309, endPoint y: 173, distance: 164.7
click at [309, 173] on div "Дан параллелограмм DEFG, ∢ D+ ∢ F = 140°. Определить ∢ Размер F." at bounding box center [311, 167] width 340 height 46
copy div "Дан параллелограмм DEFG, ∢ D+ ∢ F = 140°. Определить ∢ Размер F."
click at [206, 183] on div "Дан параллелограмм DEFG, ∢ D+ ∢ F = 140°. Определить ∢ Размер F." at bounding box center [311, 167] width 340 height 46
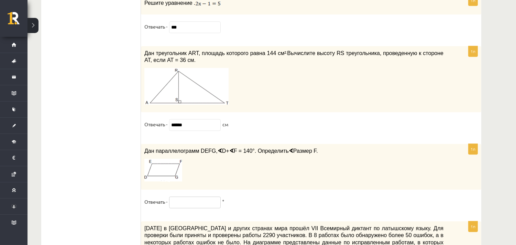
drag, startPoint x: 171, startPoint y: 204, endPoint x: 133, endPoint y: 134, distance: 80.0
click at [171, 203] on input "text" at bounding box center [195, 202] width 52 height 12
type input "*"
type input "****"
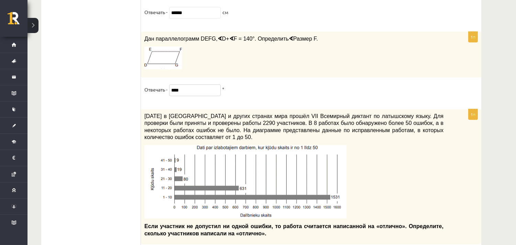
scroll to position [3085, 0]
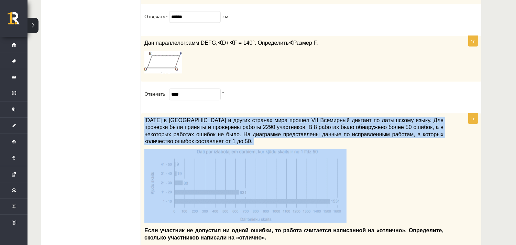
drag, startPoint x: 143, startPoint y: 116, endPoint x: 401, endPoint y: 177, distance: 264.5
click at [401, 177] on div "27 ноября 2021 года в Латвии и других странах мира прошёл VII Всемирный диктант…" at bounding box center [311, 180] width 340 height 135
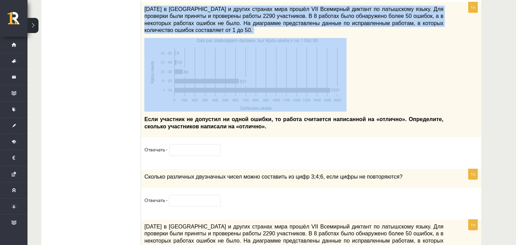
scroll to position [3200, 0]
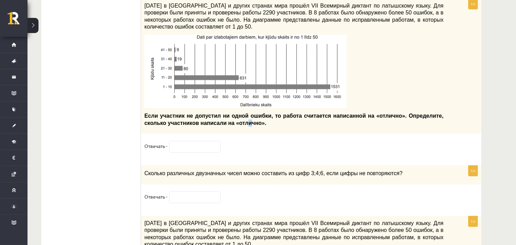
drag, startPoint x: 216, startPoint y: 120, endPoint x: 131, endPoint y: 121, distance: 85.6
click at [189, 121] on font "Если участник не допустил ни одной ошибки, то работа считается написанной на «о…" at bounding box center [293, 119] width 299 height 13
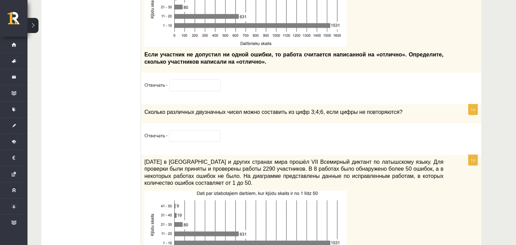
scroll to position [3276, 0]
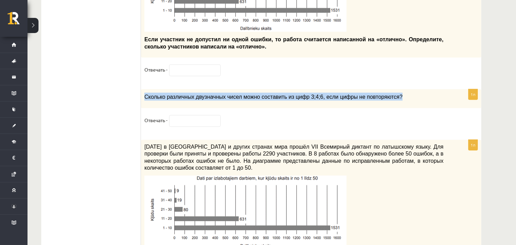
drag, startPoint x: 177, startPoint y: 93, endPoint x: 385, endPoint y: 104, distance: 207.8
click at [385, 104] on div "Сколько различных двузначных чисел можно составить из цифр 3;4;6, если цифры не…" at bounding box center [311, 98] width 340 height 19
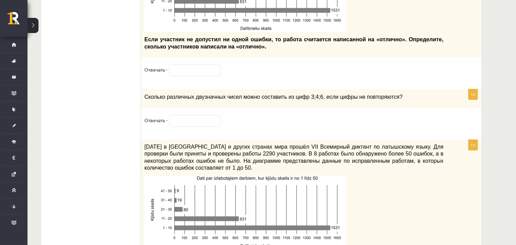
drag, startPoint x: 105, startPoint y: 116, endPoint x: 136, endPoint y: 123, distance: 31.6
click at [183, 118] on input "text" at bounding box center [195, 121] width 52 height 12
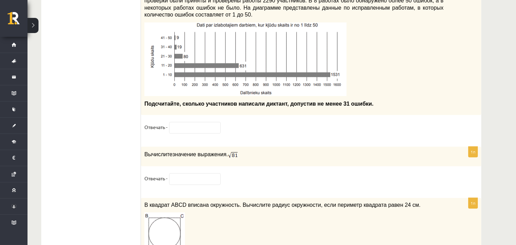
scroll to position [3467, 0]
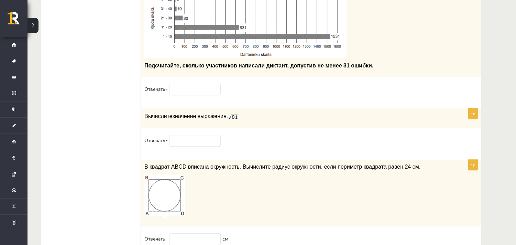
type input "*"
drag, startPoint x: 143, startPoint y: 114, endPoint x: 239, endPoint y: 118, distance: 96.3
click at [239, 118] on div "Вычислите значение выражения." at bounding box center [311, 118] width 340 height 20
click at [269, 117] on p "Вычислите значение выражения." at bounding box center [293, 116] width 299 height 9
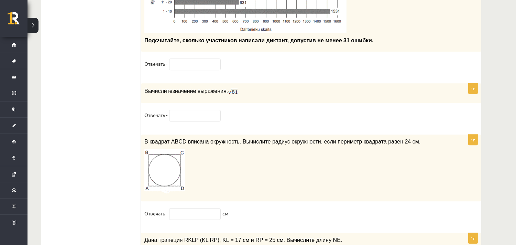
scroll to position [3505, 0]
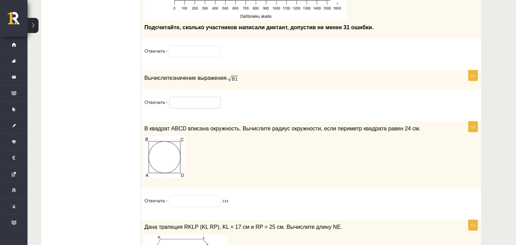
click at [182, 101] on input "text" at bounding box center [195, 103] width 52 height 12
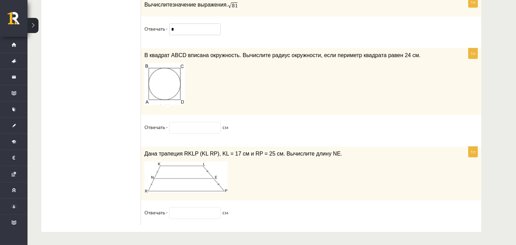
scroll to position [3582, 0]
type input "*"
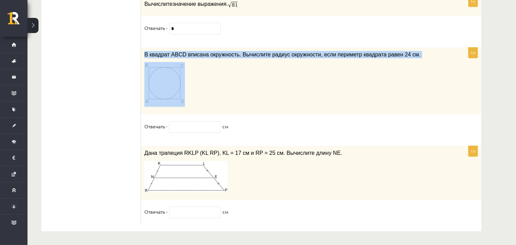
drag, startPoint x: 147, startPoint y: 52, endPoint x: 230, endPoint y: 98, distance: 94.7
click at [230, 98] on div "В квадрат ABCD вписана окружность. Вычислите радиус окружности, если периметр к…" at bounding box center [311, 80] width 340 height 67
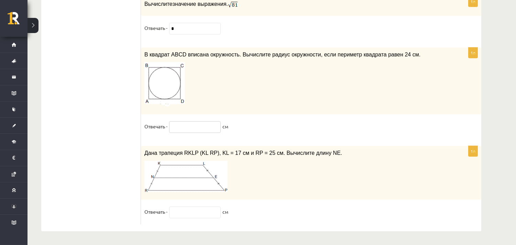
click at [175, 129] on input "text" at bounding box center [195, 127] width 52 height 12
type input "***"
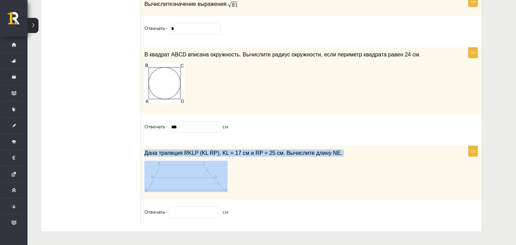
drag, startPoint x: 294, startPoint y: 155, endPoint x: 363, endPoint y: 188, distance: 76.7
click at [363, 188] on div "Дана трапеция RKLP (KL RP), KL = 17 см и RP = 25 см. Вычислите длину NE." at bounding box center [311, 173] width 340 height 54
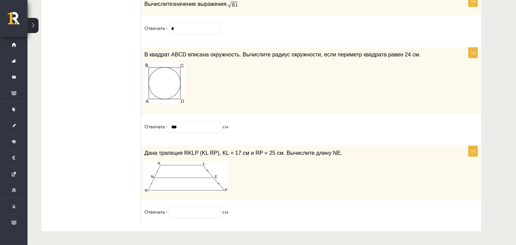
drag, startPoint x: 321, startPoint y: 209, endPoint x: 224, endPoint y: 210, distance: 97.6
click at [318, 208] on fieldset "Отвечать - см" at bounding box center [310, 213] width 333 height 14
click at [157, 210] on font "Отвечать -" at bounding box center [155, 211] width 23 height 6
drag, startPoint x: 159, startPoint y: 213, endPoint x: 169, endPoint y: 215, distance: 9.7
click at [160, 213] on font "Отвечать -" at bounding box center [155, 211] width 23 height 6
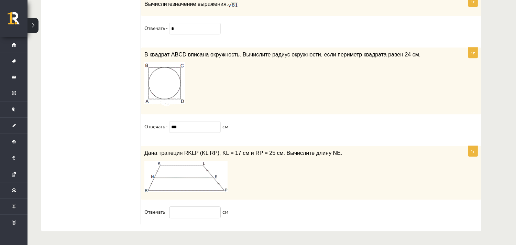
click at [171, 211] on input "text" at bounding box center [195, 212] width 52 height 12
type input "*"
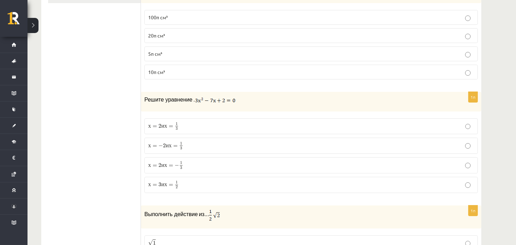
scroll to position [0, 0]
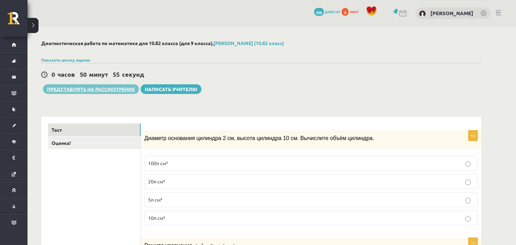
type input "*******"
click at [101, 91] on button "Представлять на рассмотрение" at bounding box center [91, 89] width 96 height 10
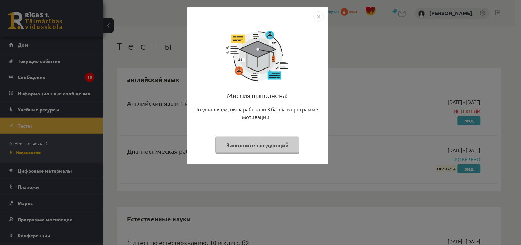
click at [282, 142] on font "Заполните следующий" at bounding box center [257, 144] width 63 height 7
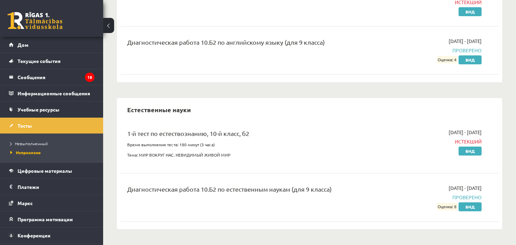
scroll to position [153, 0]
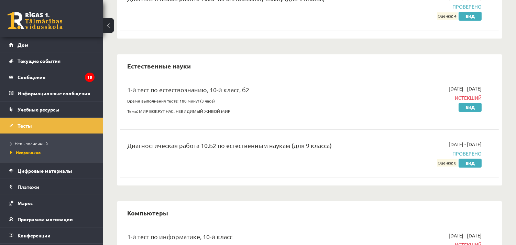
click at [42, 135] on ul "Невыполненный Исправлено" at bounding box center [51, 147] width 103 height 29
click at [42, 140] on link "Невыполненный" at bounding box center [53, 143] width 86 height 6
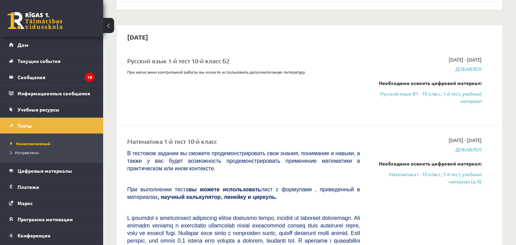
scroll to position [572, 0]
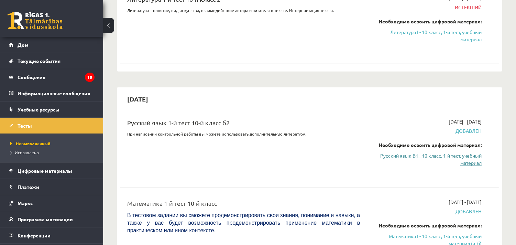
click at [448, 158] on link "Русский язык B1 - 10 класс, 1-й тест, учебный материал" at bounding box center [425, 159] width 111 height 14
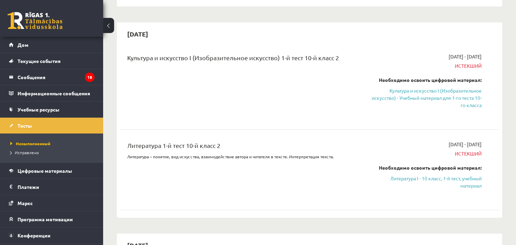
scroll to position [420, 0]
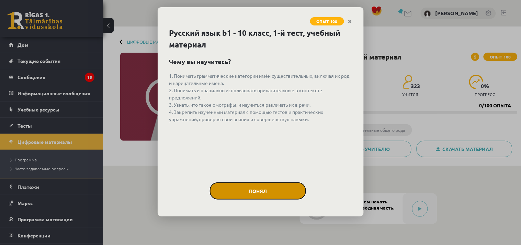
click at [258, 187] on button "Понял" at bounding box center [258, 190] width 96 height 17
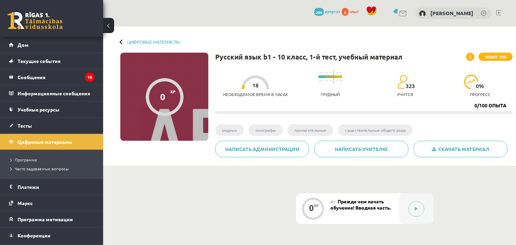
click at [146, 37] on div "Цифровые материалы 0 XP Опыт 100 0/100 опыта Русский язык b1 - 10 класс, 1-й те…" at bounding box center [309, 95] width 413 height 139
click at [54, 161] on link "Программа" at bounding box center [53, 159] width 86 height 6
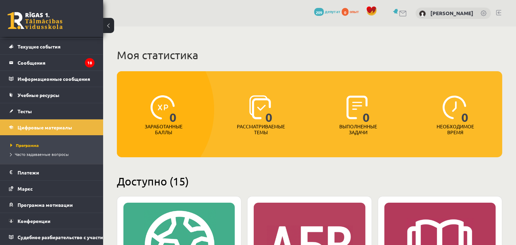
scroll to position [153, 0]
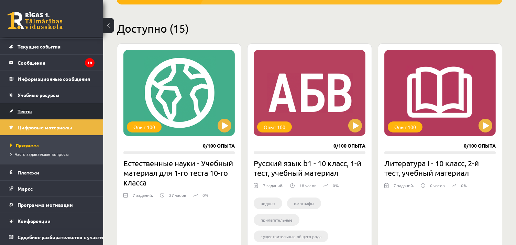
click at [32, 105] on link "Тесты" at bounding box center [52, 111] width 86 height 16
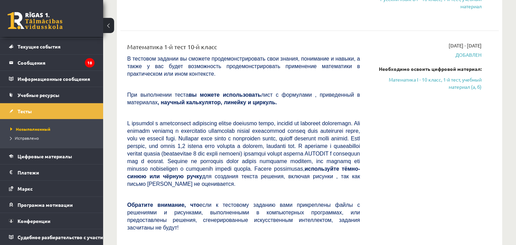
scroll to position [649, 0]
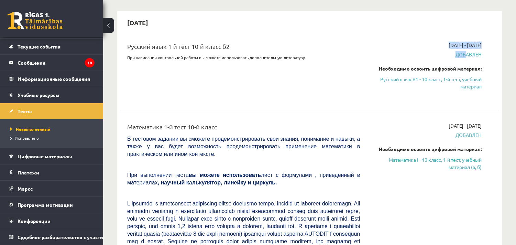
drag, startPoint x: 461, startPoint y: 49, endPoint x: 323, endPoint y: 74, distance: 140.0
click at [323, 74] on div "Русский язык 1-й тест 10-й класс б2 При написании контрольной работы вы можете …" at bounding box center [304, 71] width 365 height 58
click at [323, 74] on div "Русский язык 1-й тест 10-й класс б2 При написании контрольной работы вы можете …" at bounding box center [243, 71] width 243 height 58
click at [391, 76] on font "Русский язык B1 - 10 класс, 1-й тест, учебный материал" at bounding box center [430, 82] width 101 height 13
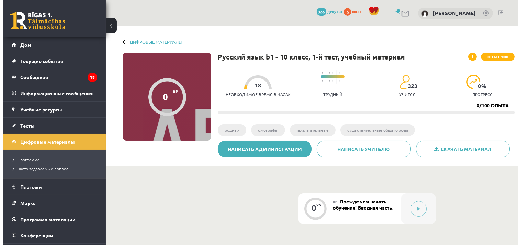
scroll to position [38, 0]
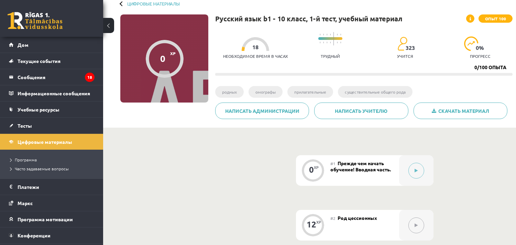
click at [356, 174] on div "#1 Прежде чем начать обучение! Вводная часть." at bounding box center [364, 170] width 69 height 31
click at [413, 168] on button at bounding box center [416, 171] width 16 height 16
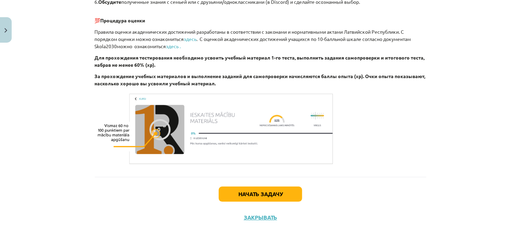
scroll to position [404, 0]
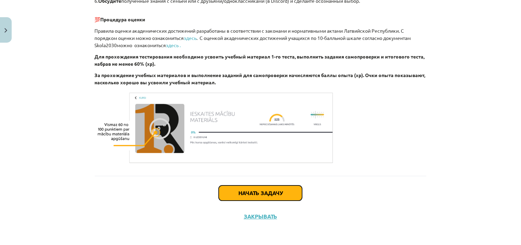
click at [231, 193] on button "Начать задачу" at bounding box center [260, 192] width 83 height 15
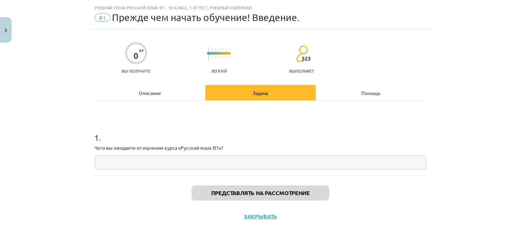
scroll to position [0, 0]
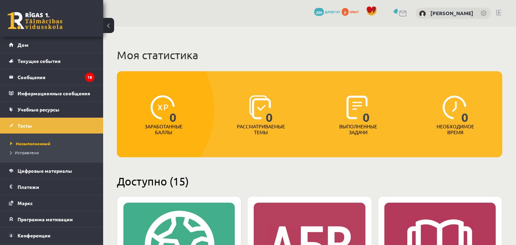
scroll to position [153, 0]
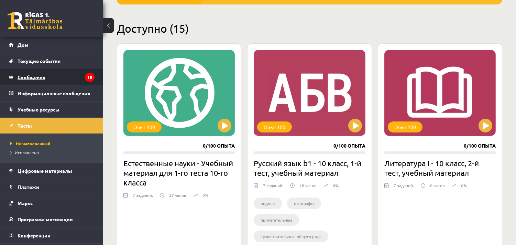
click at [33, 74] on font "Сообщения" at bounding box center [32, 77] width 28 height 6
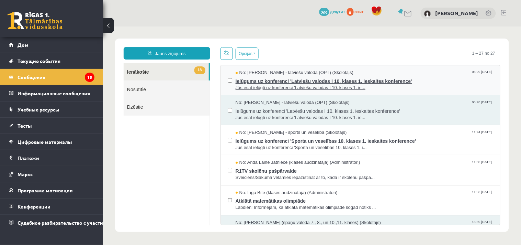
click at [387, 77] on span "Ielūgums uz konferenci 'Latviešu valodas I 10. klases 1. ieskaites konference'" at bounding box center [364, 80] width 258 height 9
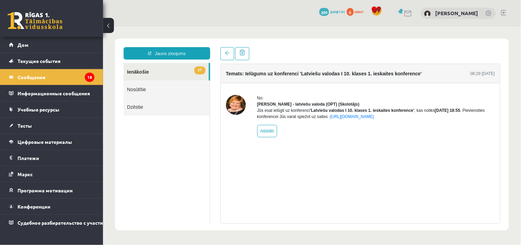
click at [201, 67] on span "17" at bounding box center [199, 70] width 11 height 8
click at [225, 54] on span at bounding box center [227, 52] width 5 height 5
click at [227, 50] on link at bounding box center [227, 53] width 14 height 13
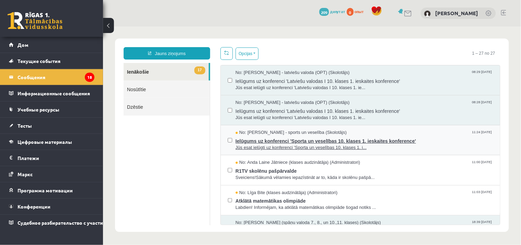
click at [442, 140] on span "Ielūgums uz konferenci 'Sporta un veselības 10. klases 1. ieskaites konference'" at bounding box center [364, 139] width 258 height 9
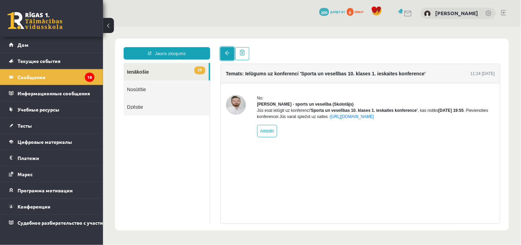
click at [226, 57] on link at bounding box center [227, 53] width 14 height 13
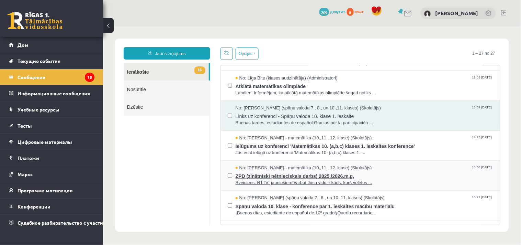
click at [439, 171] on span "ZPD (zinātniski pētnieciskais darbs) 2025./2026.m.g." at bounding box center [364, 174] width 258 height 9
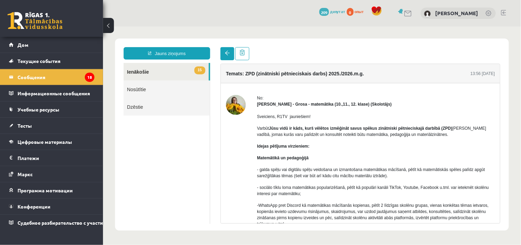
click at [227, 48] on div "Jauns ziņojums 15 Ienākošie Nosūtītie Dzēstie ** ********* ********* ******* Te…" at bounding box center [312, 134] width 394 height 192
click at [227, 53] on span at bounding box center [227, 52] width 5 height 5
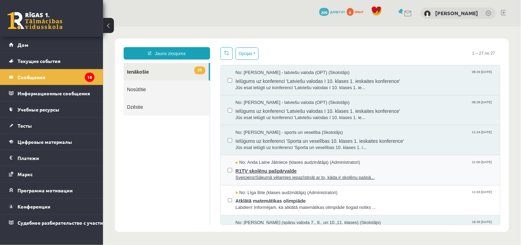
click at [414, 175] on span "Sveiciens!Sākumā vēlamies iepazīstināt ar to, kāda ir skolēnu pašpā..." at bounding box center [364, 177] width 258 height 7
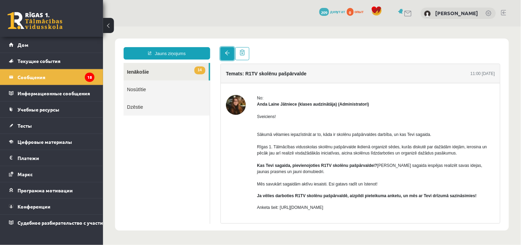
click at [230, 52] on link at bounding box center [227, 53] width 14 height 13
click at [227, 56] on link at bounding box center [227, 53] width 14 height 13
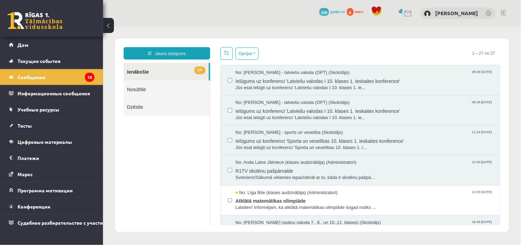
drag, startPoint x: 385, startPoint y: 200, endPoint x: 323, endPoint y: 151, distance: 79.0
click at [384, 198] on span "Atklātā matemātikas olimpiāde" at bounding box center [364, 199] width 258 height 9
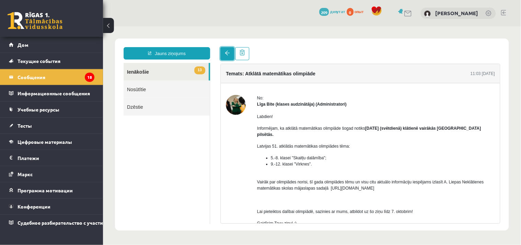
click at [223, 49] on link at bounding box center [227, 53] width 14 height 13
click at [216, 49] on div "Temats: Atklātā matemātikas olimpiāde 11:03 03/10/2025 No: Līga Bite (klases au…" at bounding box center [360, 135] width 290 height 176
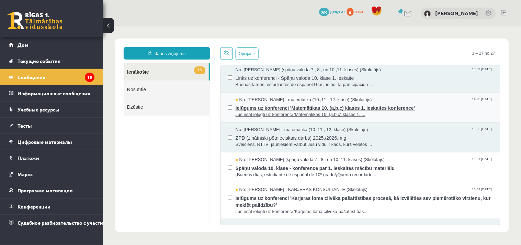
click at [404, 103] on span "Ielūgums uz konferenci 'Matemātikas 10. (a,b,c) klases 1. ieskaites konference'" at bounding box center [364, 106] width 258 height 9
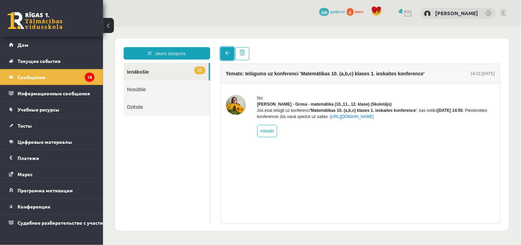
click at [230, 51] on link at bounding box center [227, 53] width 14 height 13
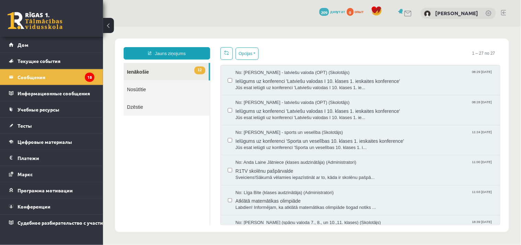
drag, startPoint x: 174, startPoint y: 3, endPoint x: 174, endPoint y: 11, distance: 7.9
click at [174, 6] on div "0 Подарки 209 депутат 0 опыт [PERSON_NAME]" at bounding box center [312, 13] width 418 height 26
click at [0, 121] on li "Тесты Невыполненный Исправлено" at bounding box center [51, 125] width 103 height 16
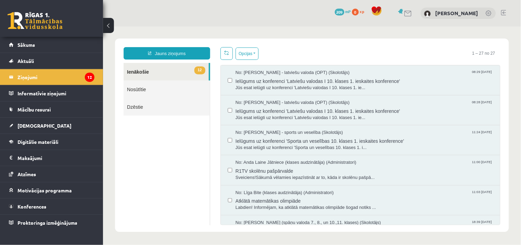
drag, startPoint x: 146, startPoint y: 174, endPoint x: 320, endPoint y: 31, distance: 225.3
click at [155, 156] on ul "12 Ienākošie Nosūtītie Dzēstie" at bounding box center [166, 144] width 87 height 162
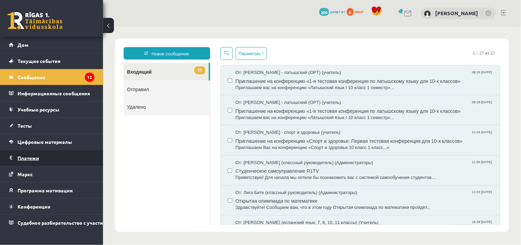
click at [34, 159] on font "Платежи" at bounding box center [29, 158] width 22 height 6
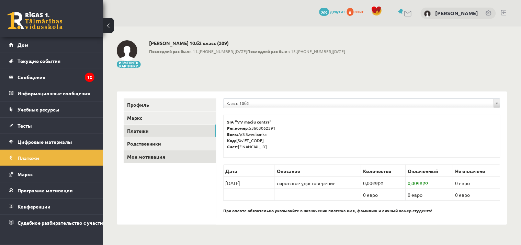
click at [169, 157] on link "Моя мотивация" at bounding box center [170, 156] width 92 height 13
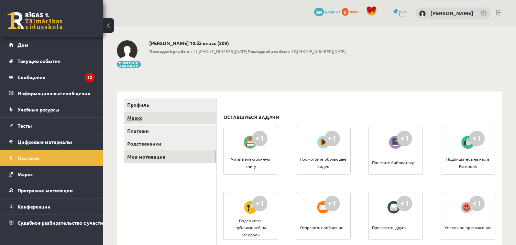
click at [165, 118] on link "Маркс" at bounding box center [170, 117] width 92 height 13
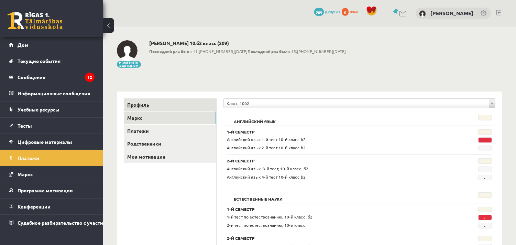
click at [185, 100] on link "Профиль" at bounding box center [170, 104] width 92 height 13
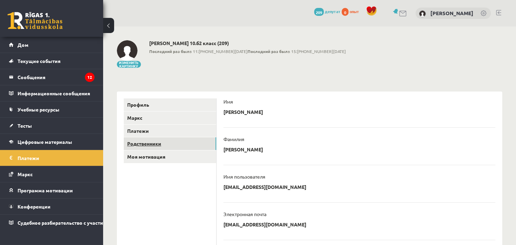
click at [158, 143] on font "Родственники" at bounding box center [144, 143] width 34 height 6
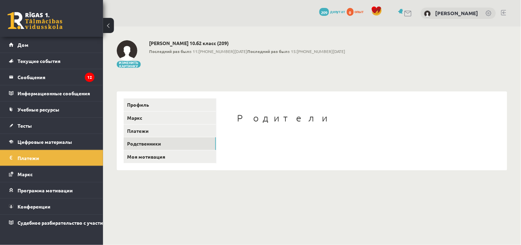
click at [339, 131] on div "Родители" at bounding box center [361, 130] width 277 height 64
drag, startPoint x: 254, startPoint y: 108, endPoint x: 224, endPoint y: 108, distance: 29.2
click at [224, 108] on div "Родители" at bounding box center [361, 130] width 277 height 64
drag, startPoint x: 339, startPoint y: 163, endPoint x: 313, endPoint y: 182, distance: 32.5
click at [337, 164] on div "Родители" at bounding box center [361, 130] width 291 height 79
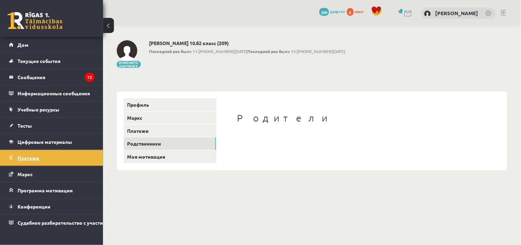
click at [54, 152] on legend "Платежи 0" at bounding box center [56, 158] width 77 height 16
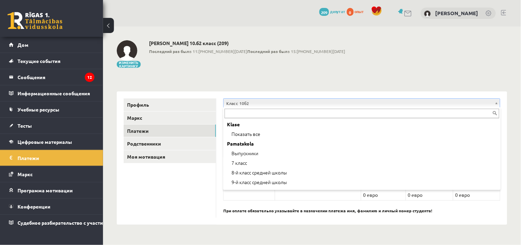
scroll to position [76, 0]
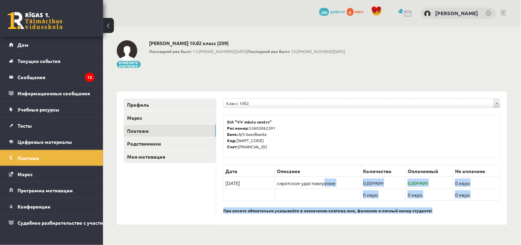
drag, startPoint x: 427, startPoint y: 186, endPoint x: 521, endPoint y: 210, distance: 96.8
click at [521, 210] on div "**********" at bounding box center [312, 132] width 418 height 212
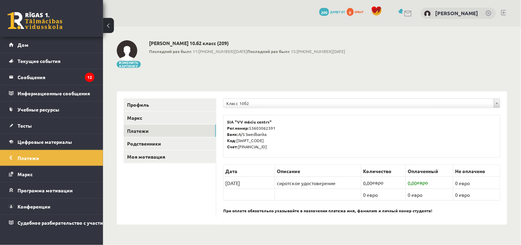
drag, startPoint x: 183, startPoint y: 205, endPoint x: 169, endPoint y: 179, distance: 29.5
click at [182, 205] on ul "Профиль [PERSON_NAME] Платежи Родственники Моя мотивация" at bounding box center [170, 157] width 93 height 119
click at [484, 12] on div "[PERSON_NAME]" at bounding box center [458, 14] width 75 height 12
click at [489, 11] on link at bounding box center [489, 13] width 7 height 7
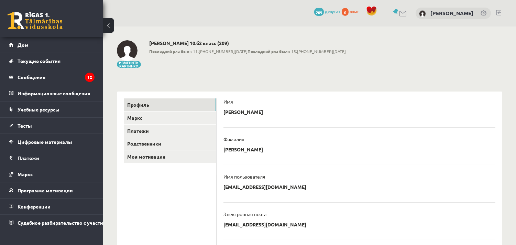
click at [486, 13] on link at bounding box center [483, 13] width 7 height 7
click at [500, 9] on div "0 Подарки 209 депутат 0 опыт [PERSON_NAME]" at bounding box center [309, 13] width 413 height 26
click at [498, 12] on link at bounding box center [498, 12] width 5 height 5
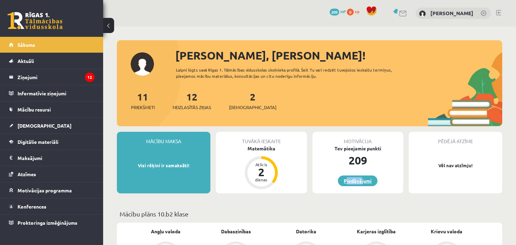
drag, startPoint x: 361, startPoint y: 174, endPoint x: 356, endPoint y: 181, distance: 9.1
click at [356, 181] on div "Motivācija Tev pieejamie punkti 209 Piedāvājumi" at bounding box center [357, 163] width 91 height 62
click at [269, 166] on div "2" at bounding box center [261, 171] width 21 height 11
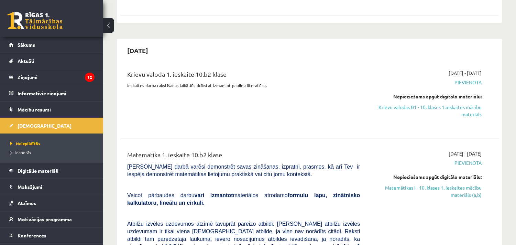
scroll to position [611, 0]
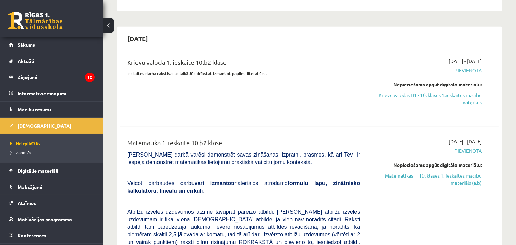
click at [463, 67] on span "Pievienota" at bounding box center [425, 70] width 111 height 7
click at [66, 45] on link "Sākums" at bounding box center [52, 45] width 86 height 16
